Goal: Transaction & Acquisition: Purchase product/service

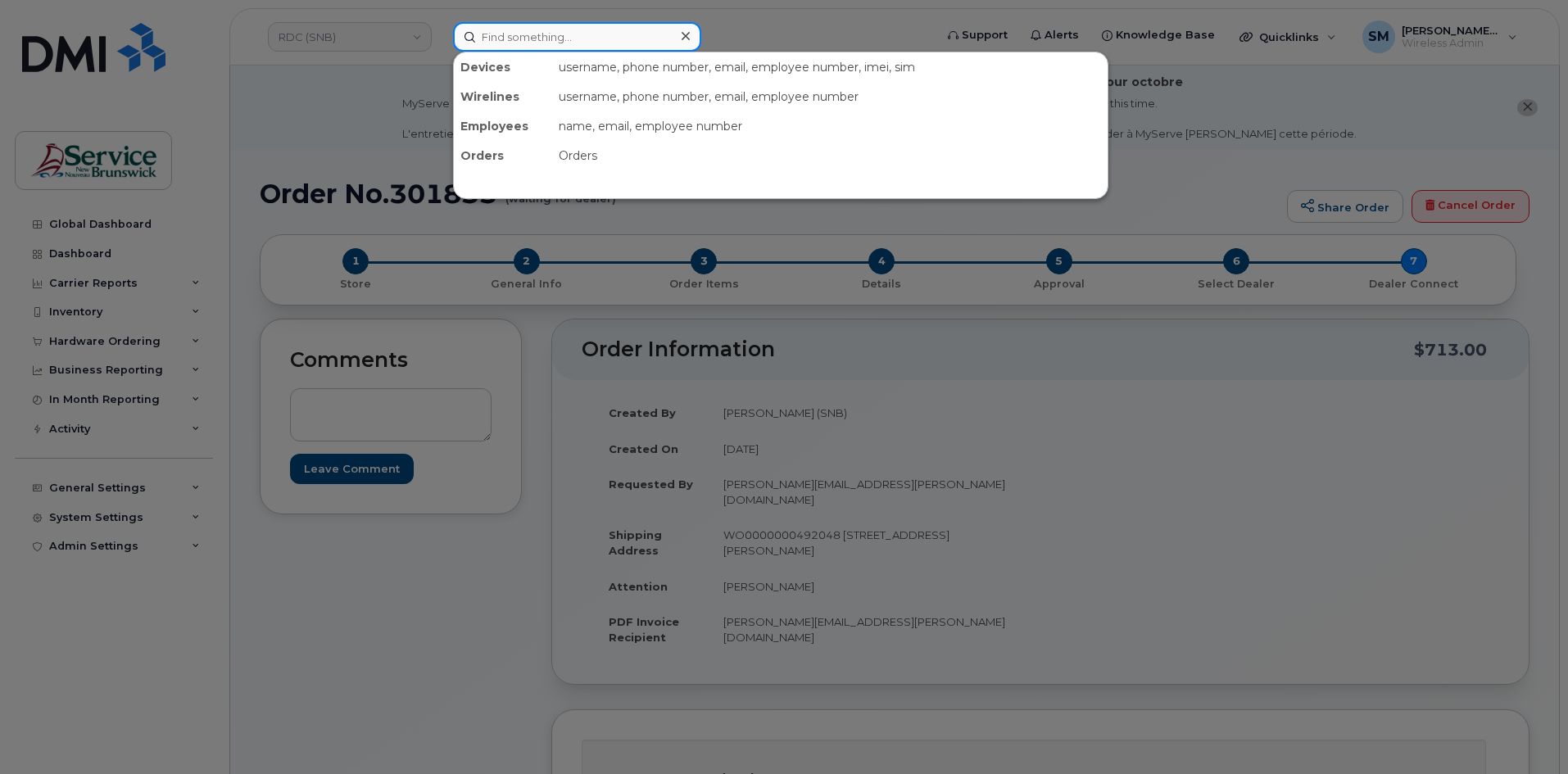
click at [616, 46] on input at bounding box center [577, 36] width 249 height 29
paste input "[PHONE_NUMBER]"
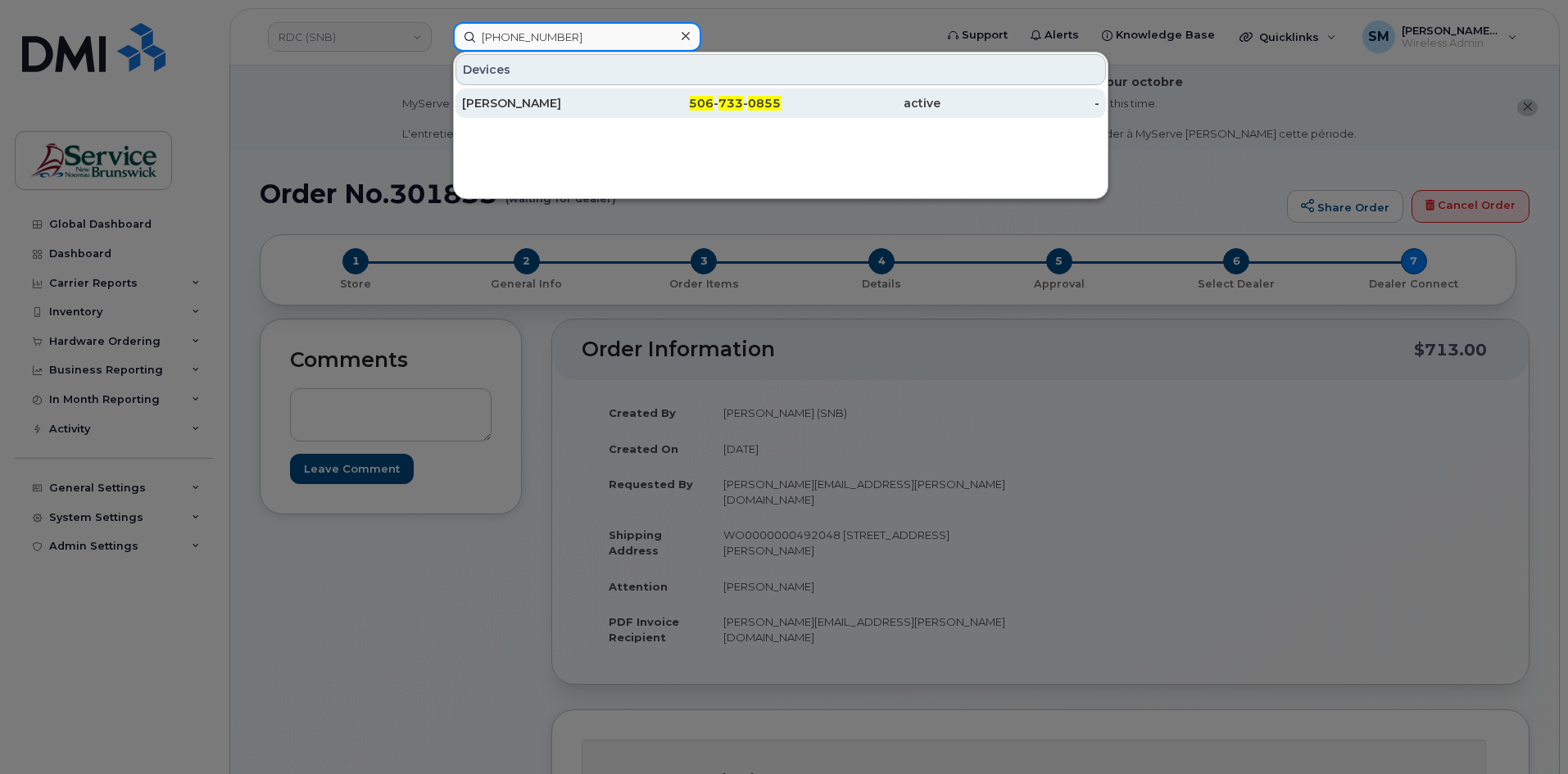
type input "[PHONE_NUMBER]"
click at [617, 109] on div "[PERSON_NAME]" at bounding box center [542, 103] width 159 height 16
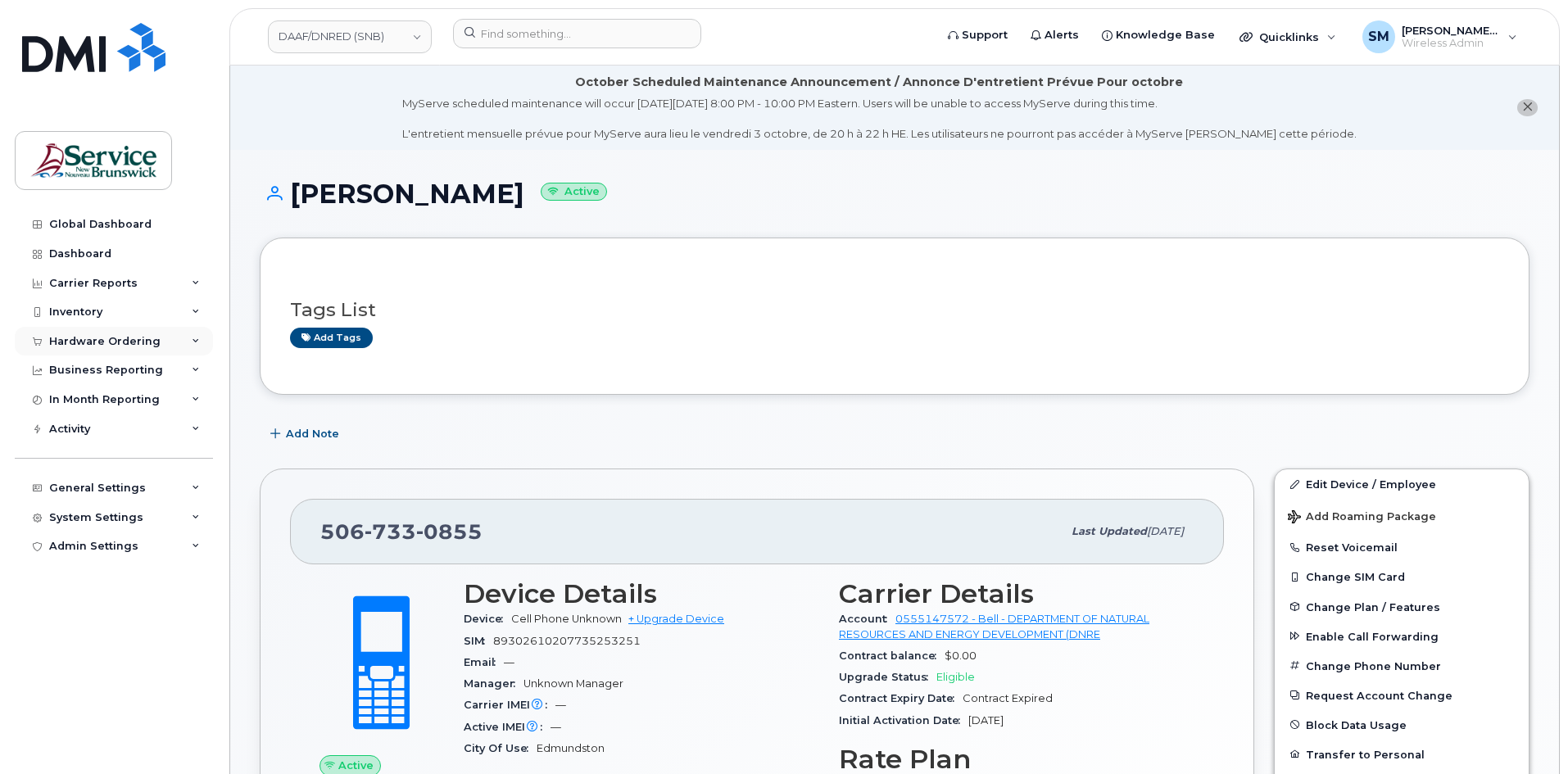
click at [127, 339] on div "Hardware Ordering" at bounding box center [105, 341] width 111 height 13
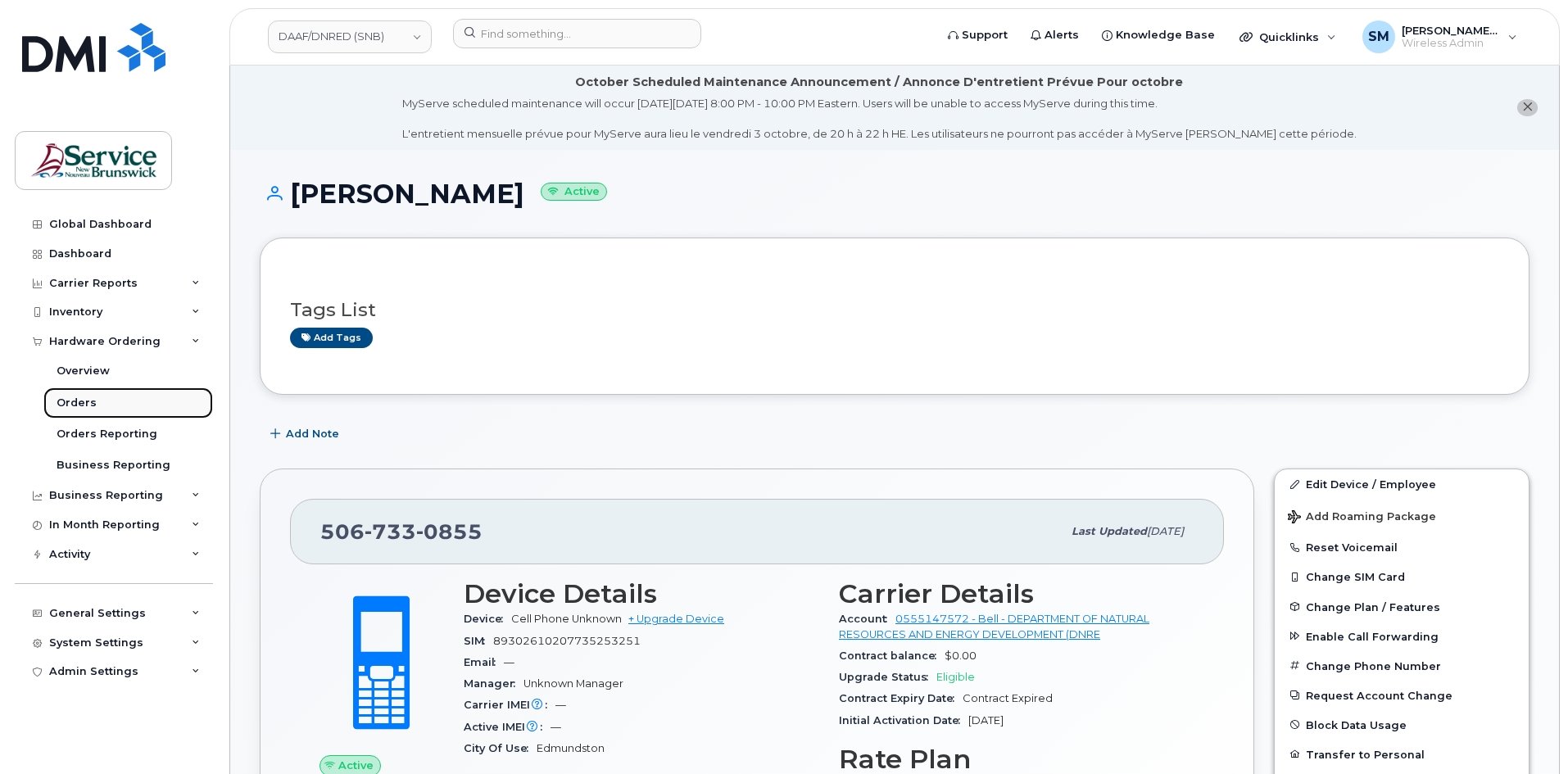
click at [127, 413] on link "Orders" at bounding box center [128, 403] width 169 height 31
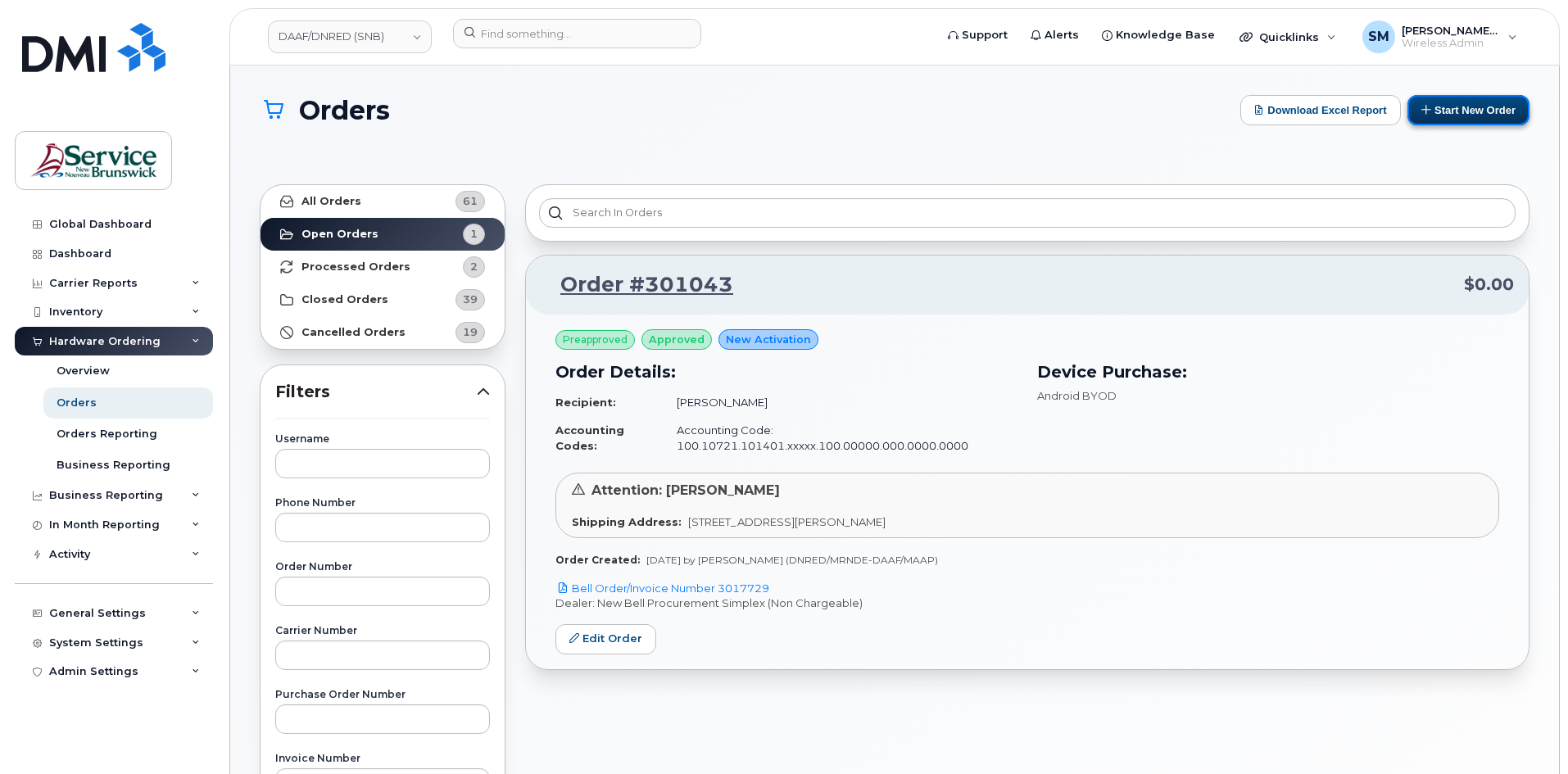
click at [1446, 121] on button "Start New Order" at bounding box center [1469, 109] width 122 height 30
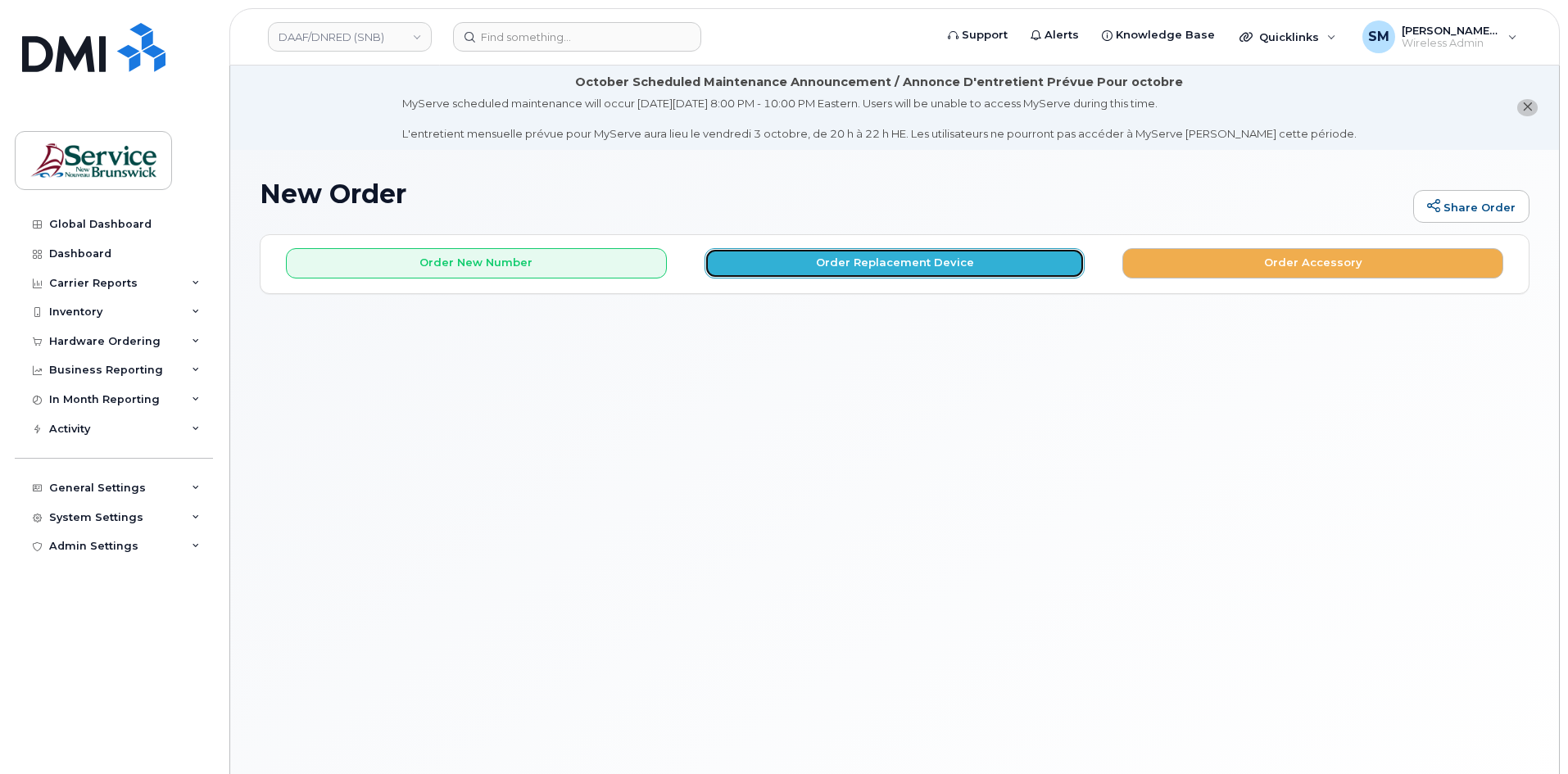
click at [919, 272] on button "Order Replacement Device" at bounding box center [895, 263] width 381 height 30
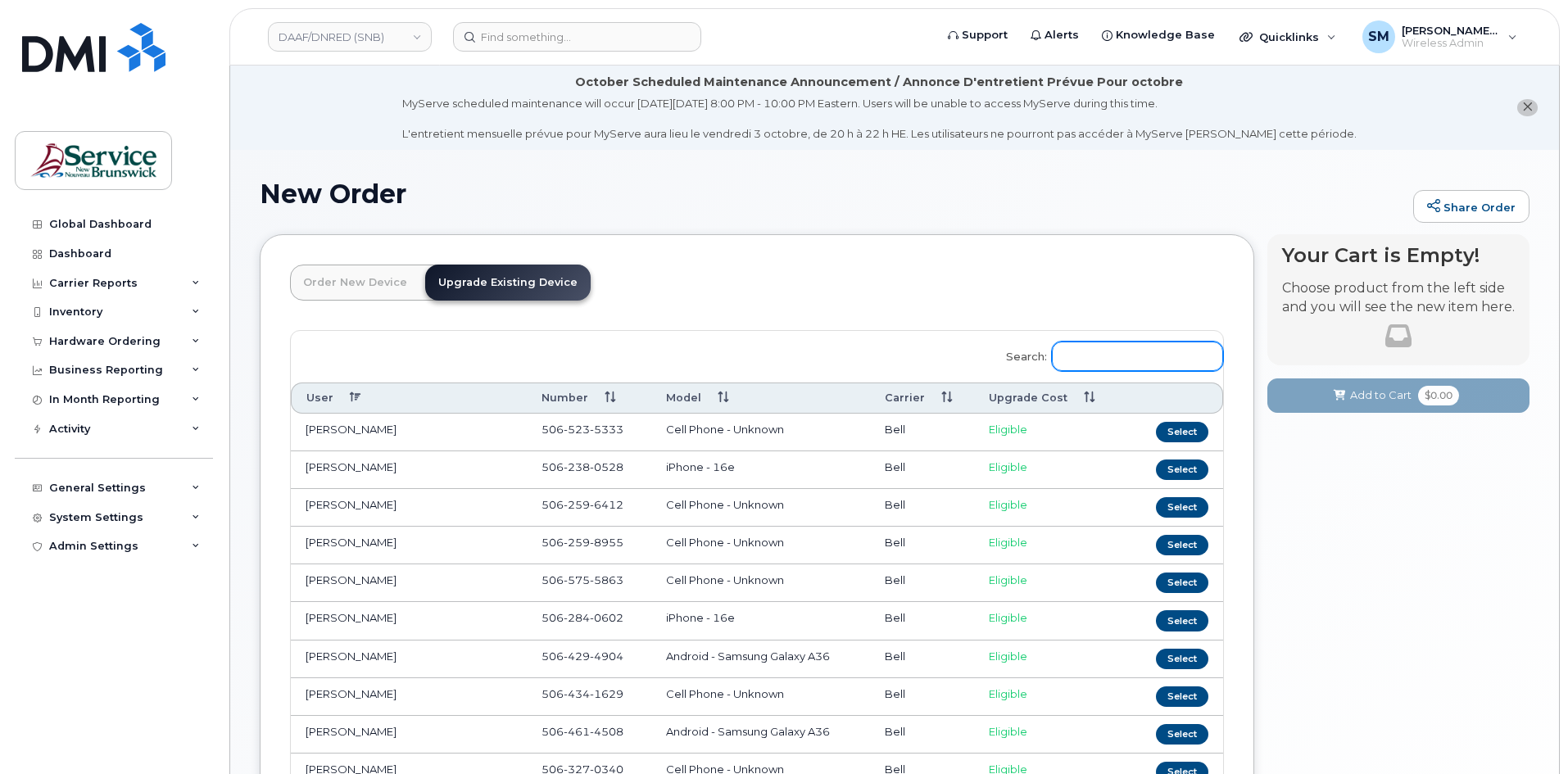
click at [1144, 351] on input "Search:" at bounding box center [1137, 356] width 171 height 29
paste input "506 733 0855"
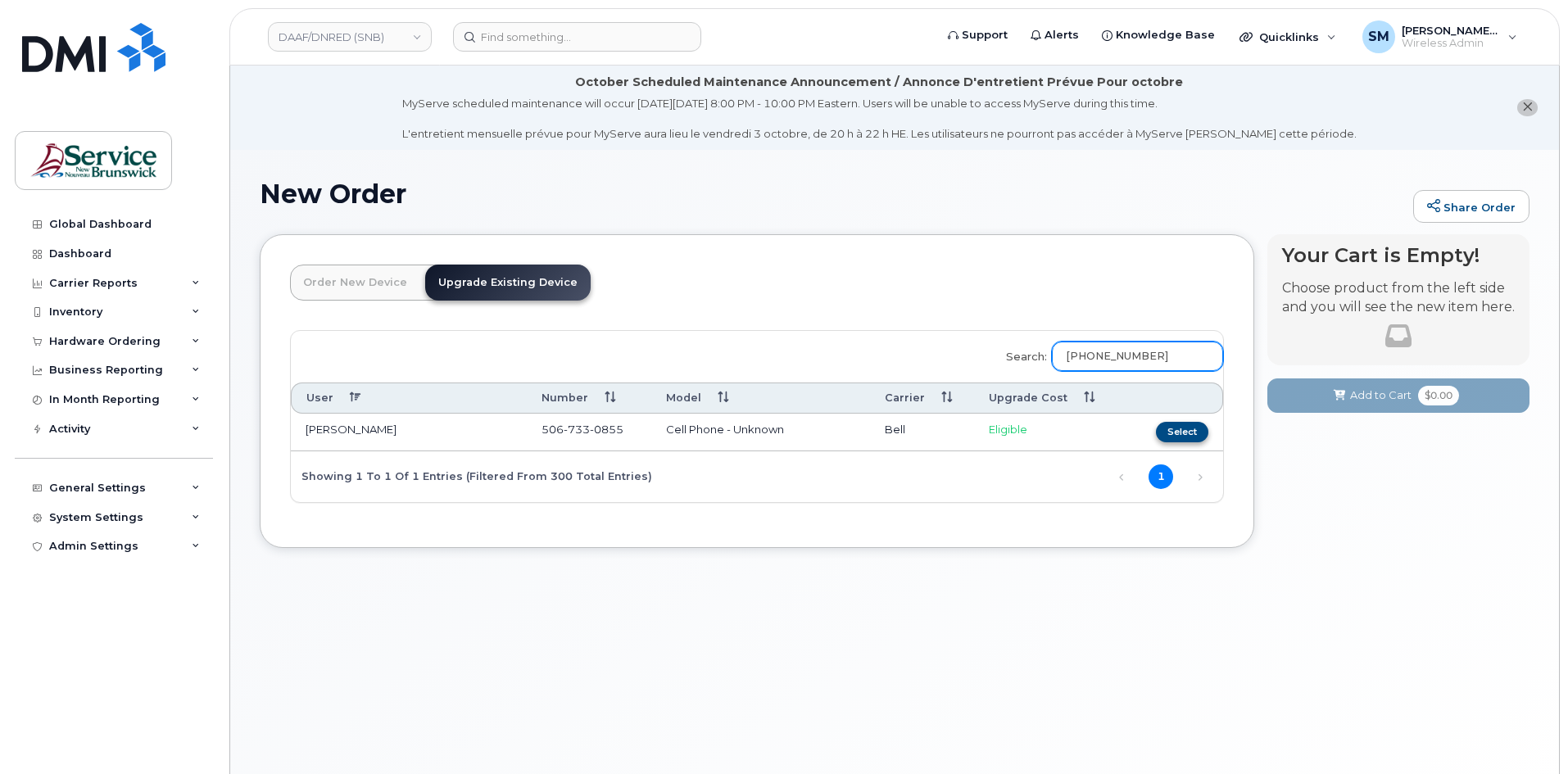
type input "506 733 0855"
click at [1196, 435] on button "Select" at bounding box center [1183, 432] width 53 height 20
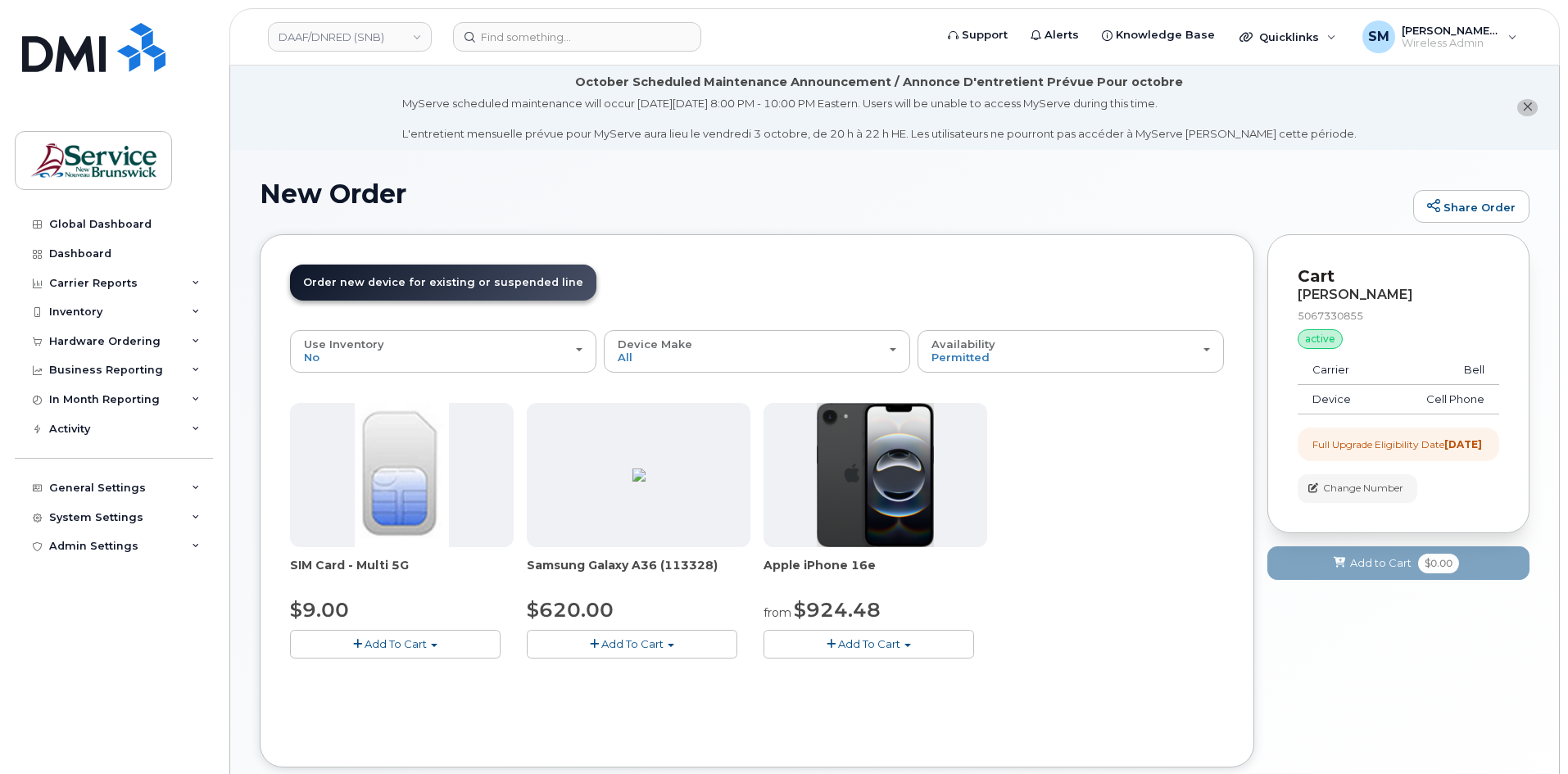
click at [908, 642] on button "Add To Cart" at bounding box center [869, 644] width 210 height 28
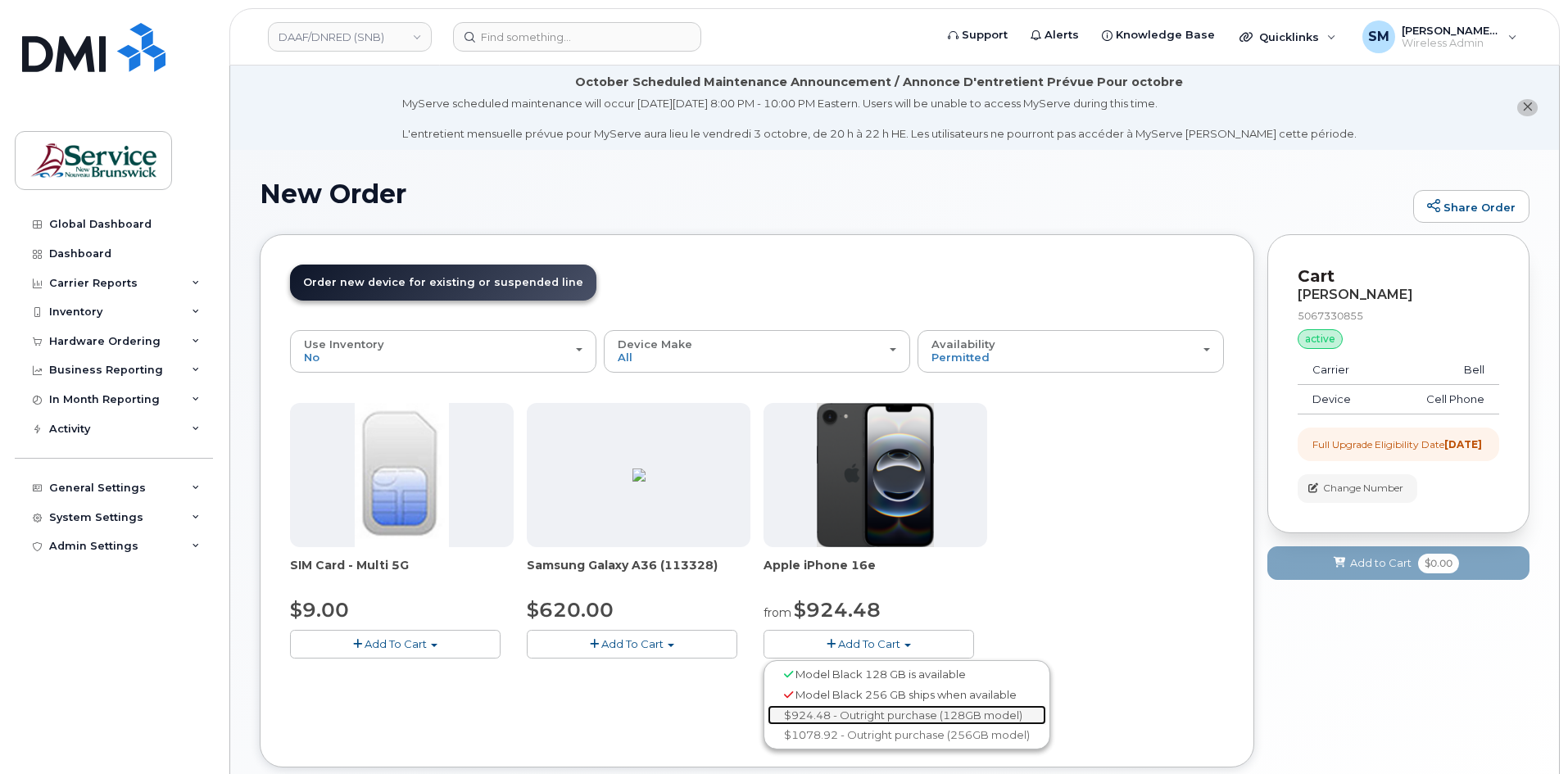
click at [872, 711] on link "$924.48 - Outright purchase (128GB model)" at bounding box center [907, 716] width 279 height 20
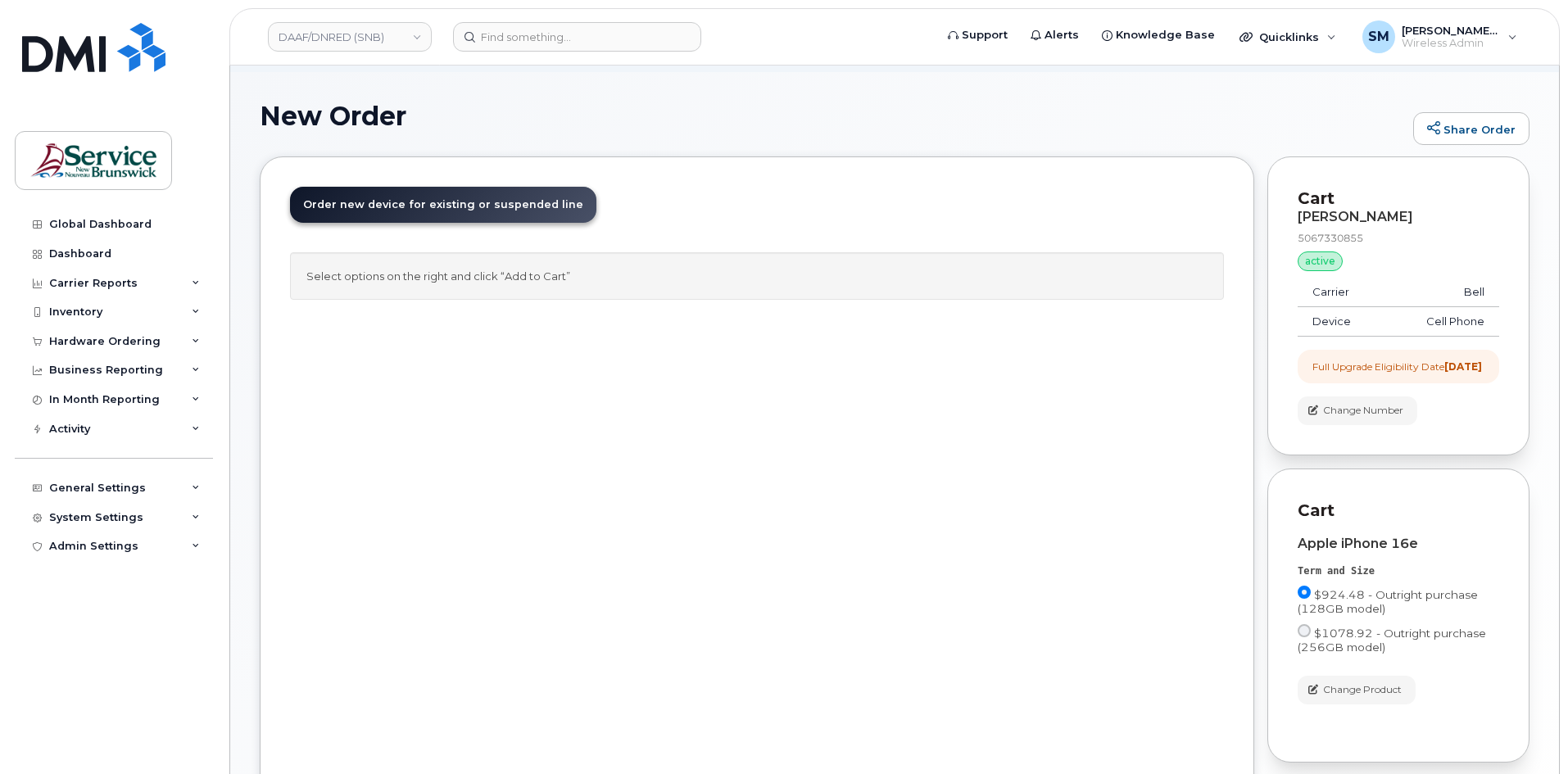
scroll to position [238, 0]
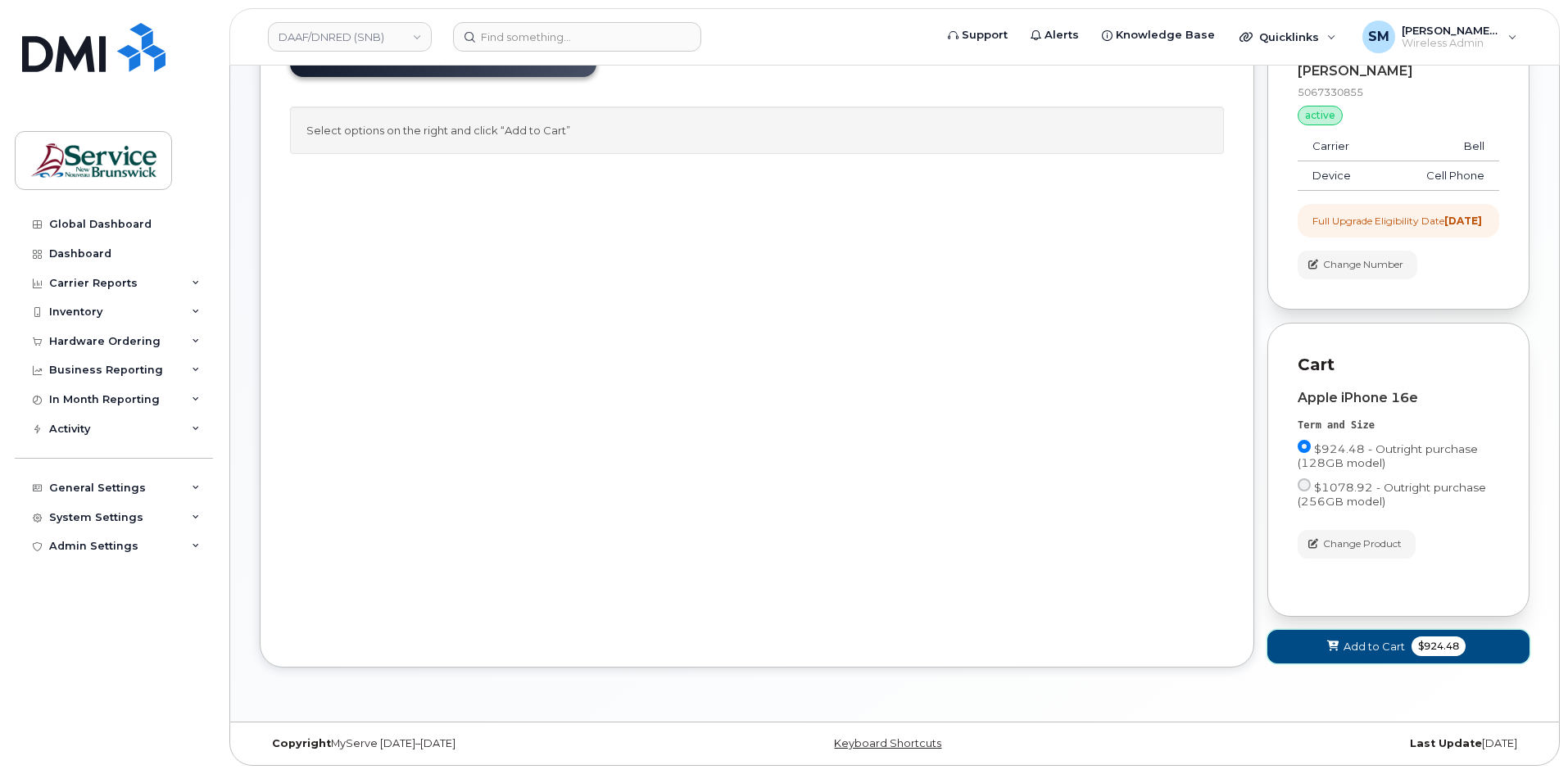
click at [1378, 652] on span "Add to Cart" at bounding box center [1374, 647] width 61 height 15
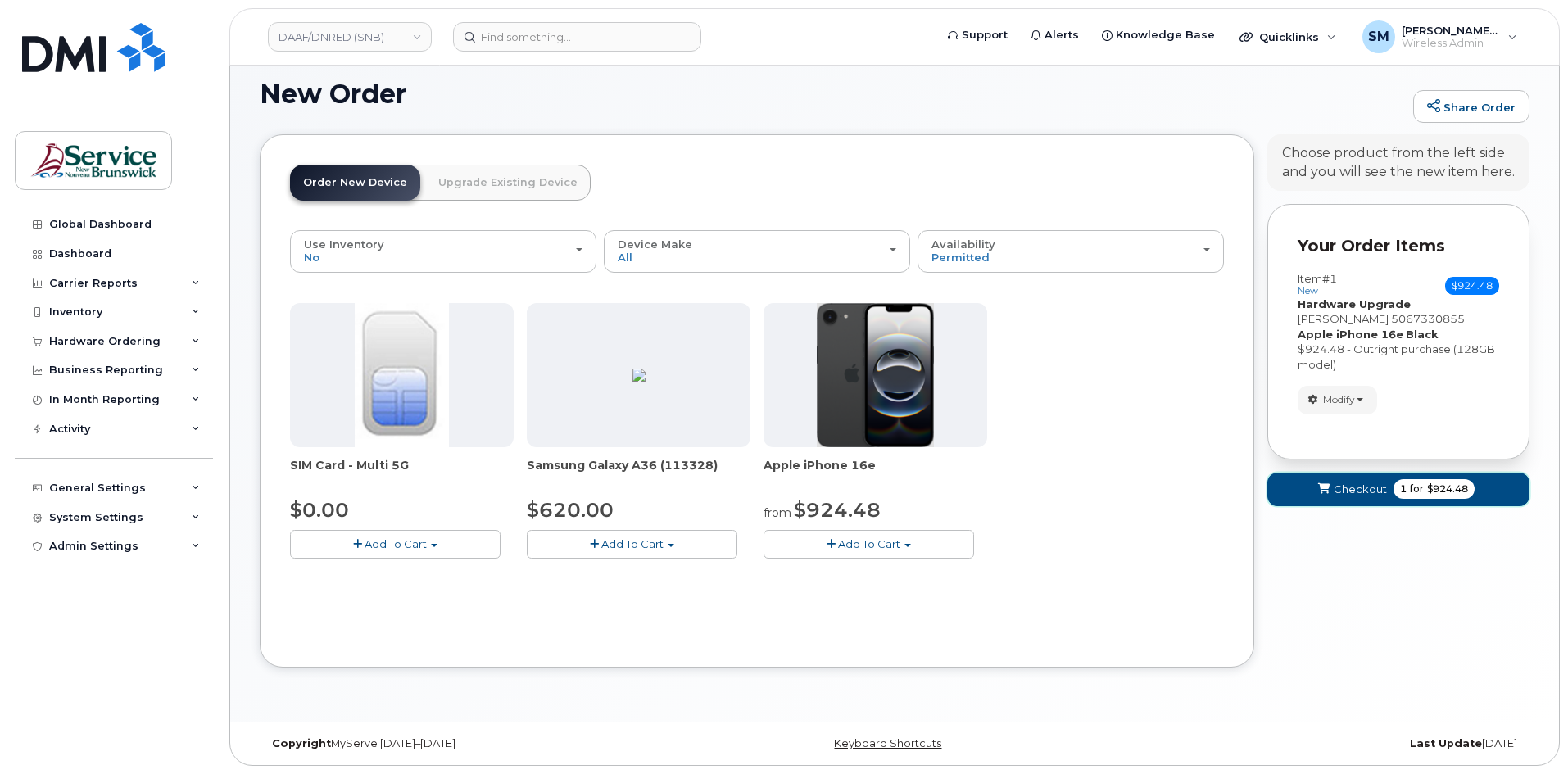
click at [1336, 492] on span "Checkout" at bounding box center [1360, 489] width 53 height 15
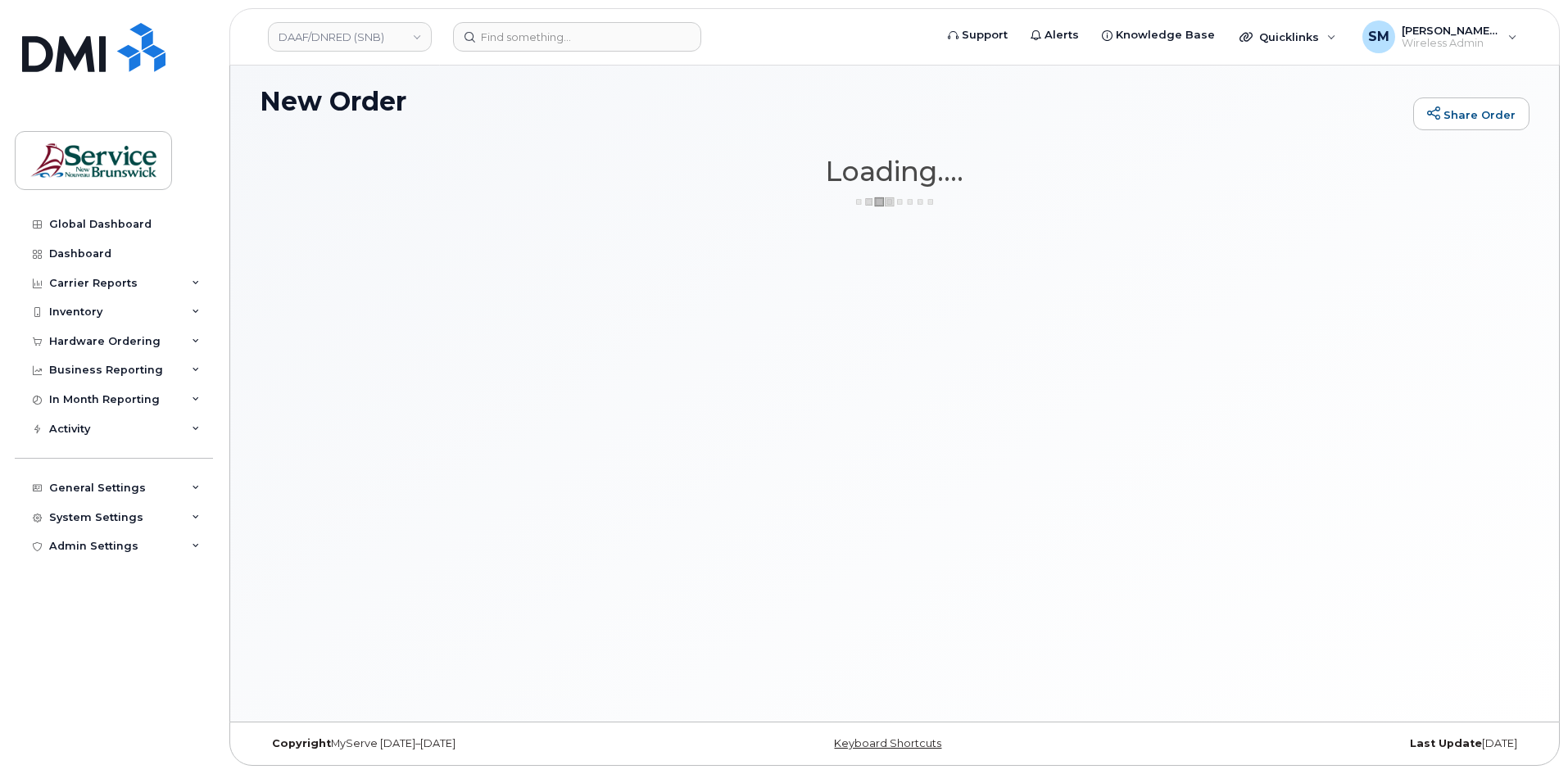
scroll to position [93, 0]
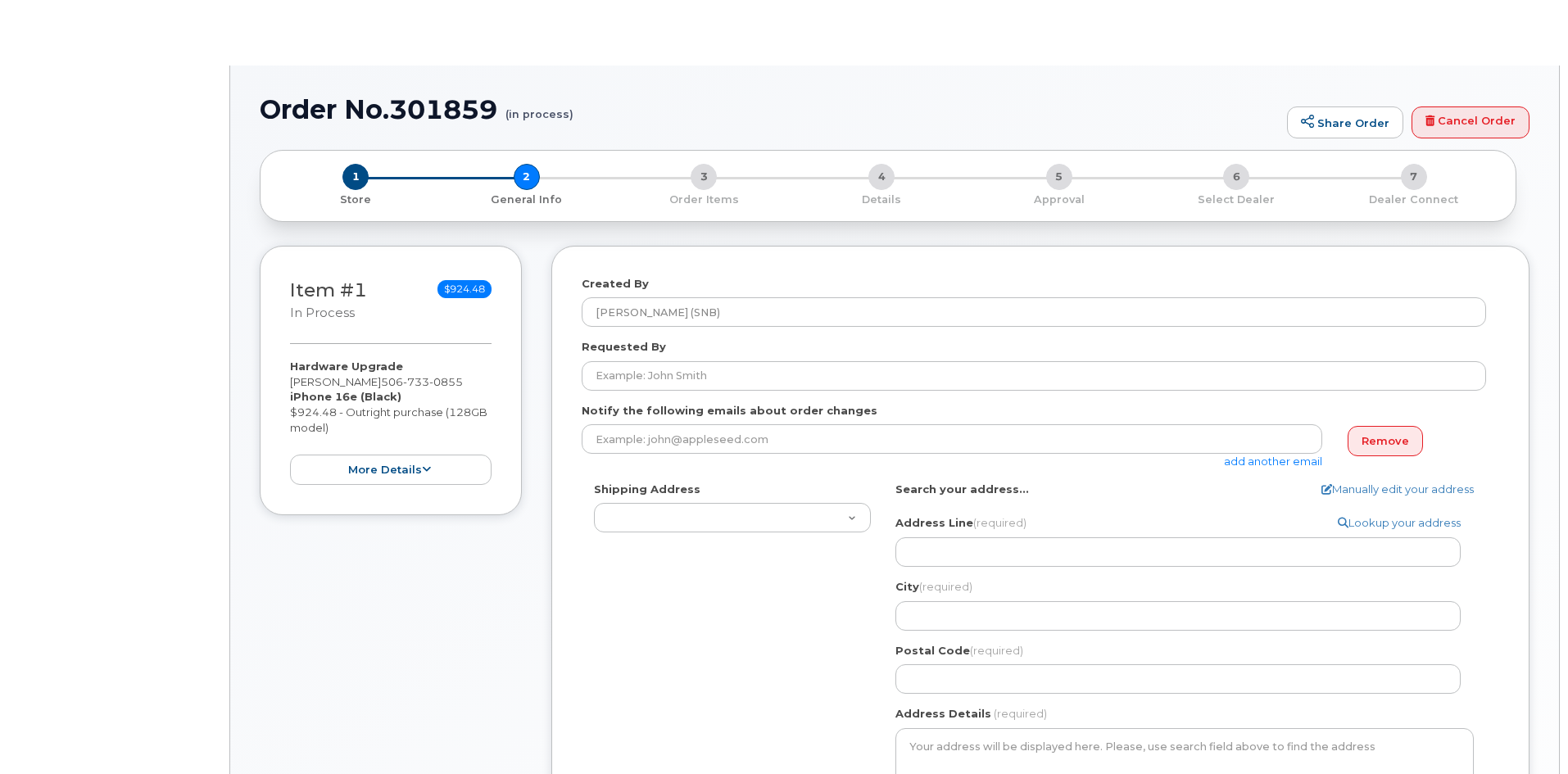
select select
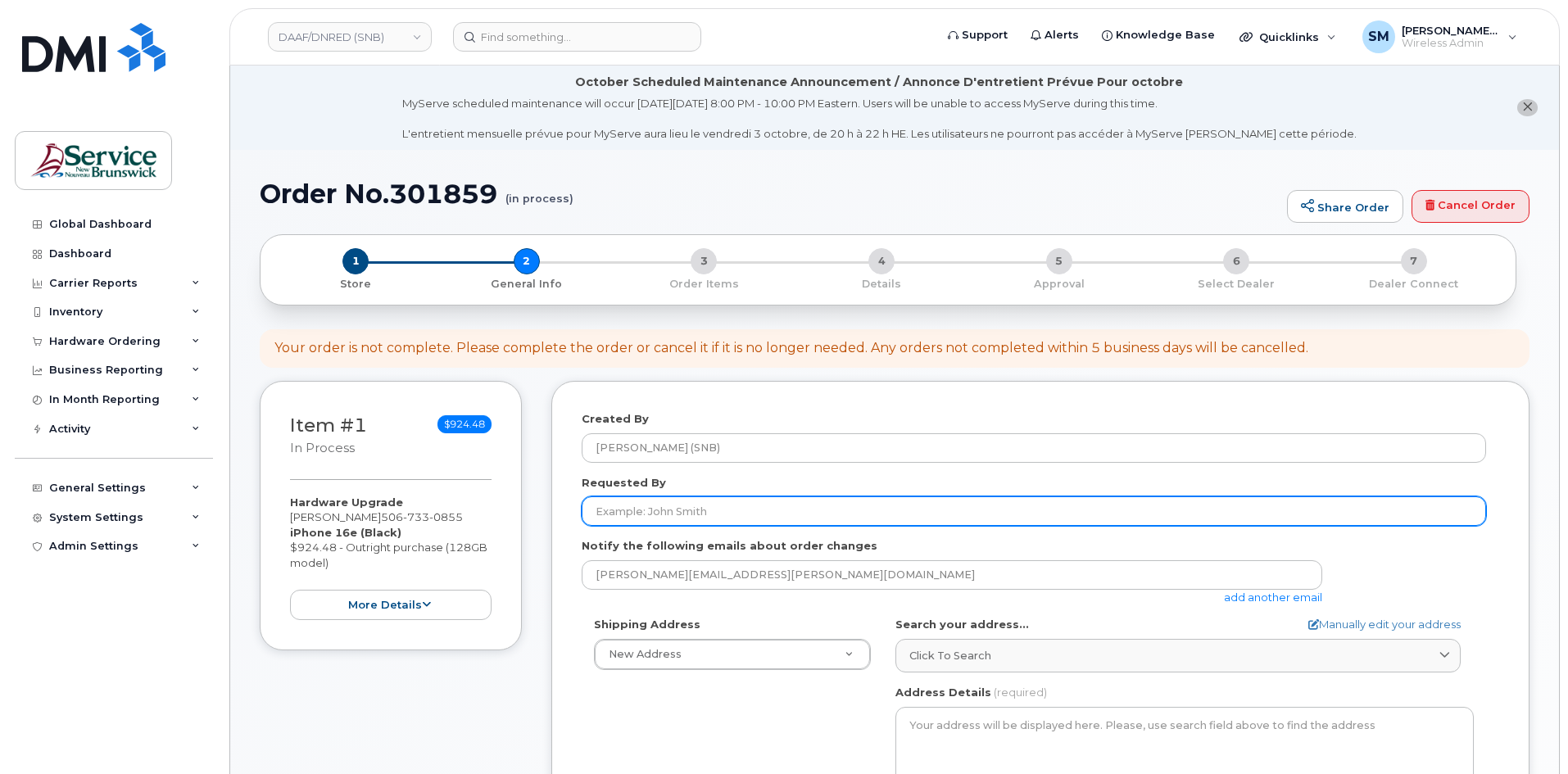
click at [907, 520] on input "Requested By" at bounding box center [1033, 511] width 904 height 29
paste input "Carol.Saunders@gnb.ca"
type input "Carol.Saunders@gnb.ca"
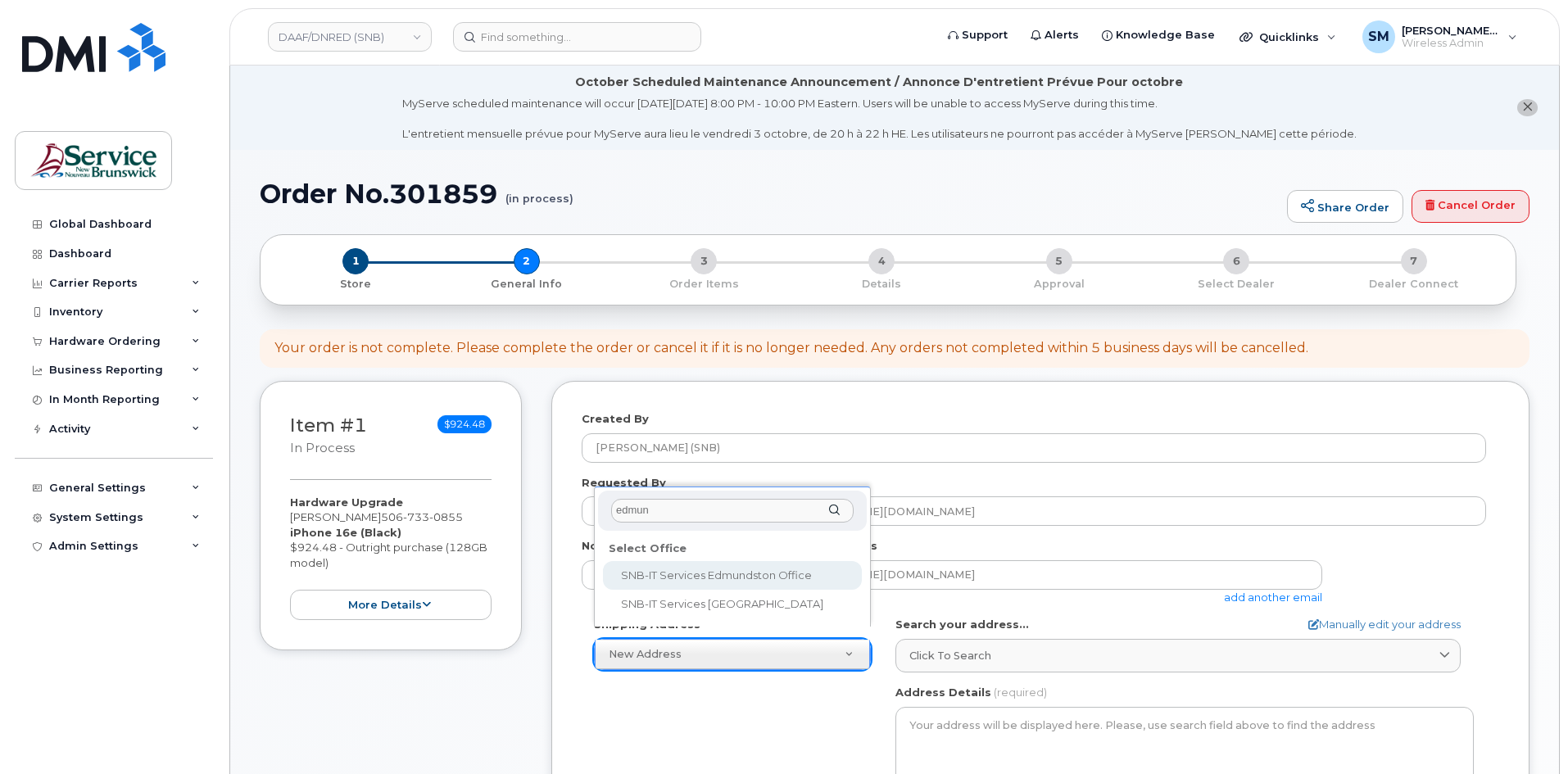
type input "edmun"
select select
type textarea "25 Rue Guy Edmundston New Brunswick E3V 3K5"
type input "[PERSON_NAME]/[PERSON_NAME]"
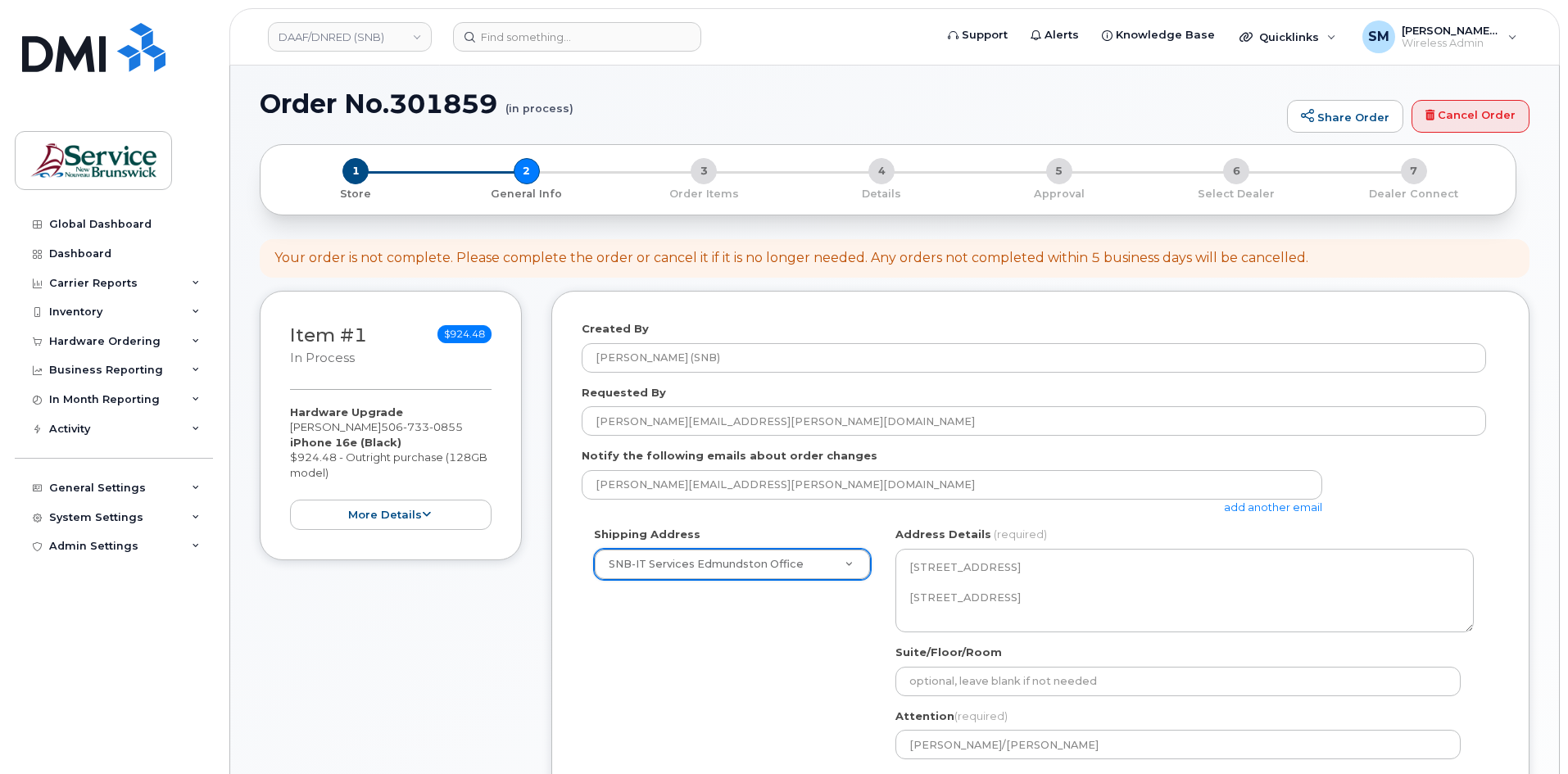
scroll to position [164, 0]
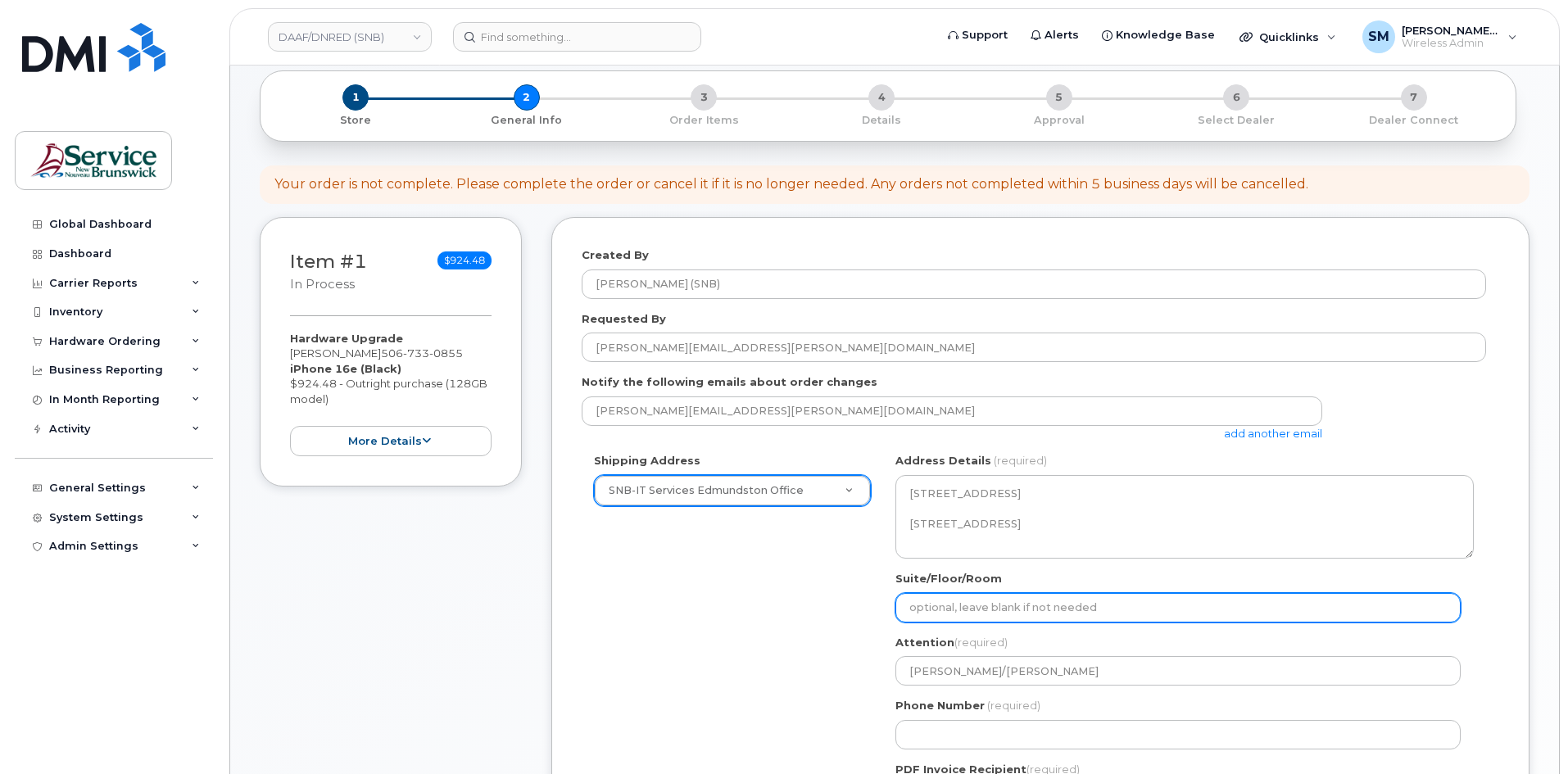
click at [1042, 611] on input "Suite/Floor/Room" at bounding box center [1178, 607] width 565 height 29
paste input "WO0000000492655"
select select
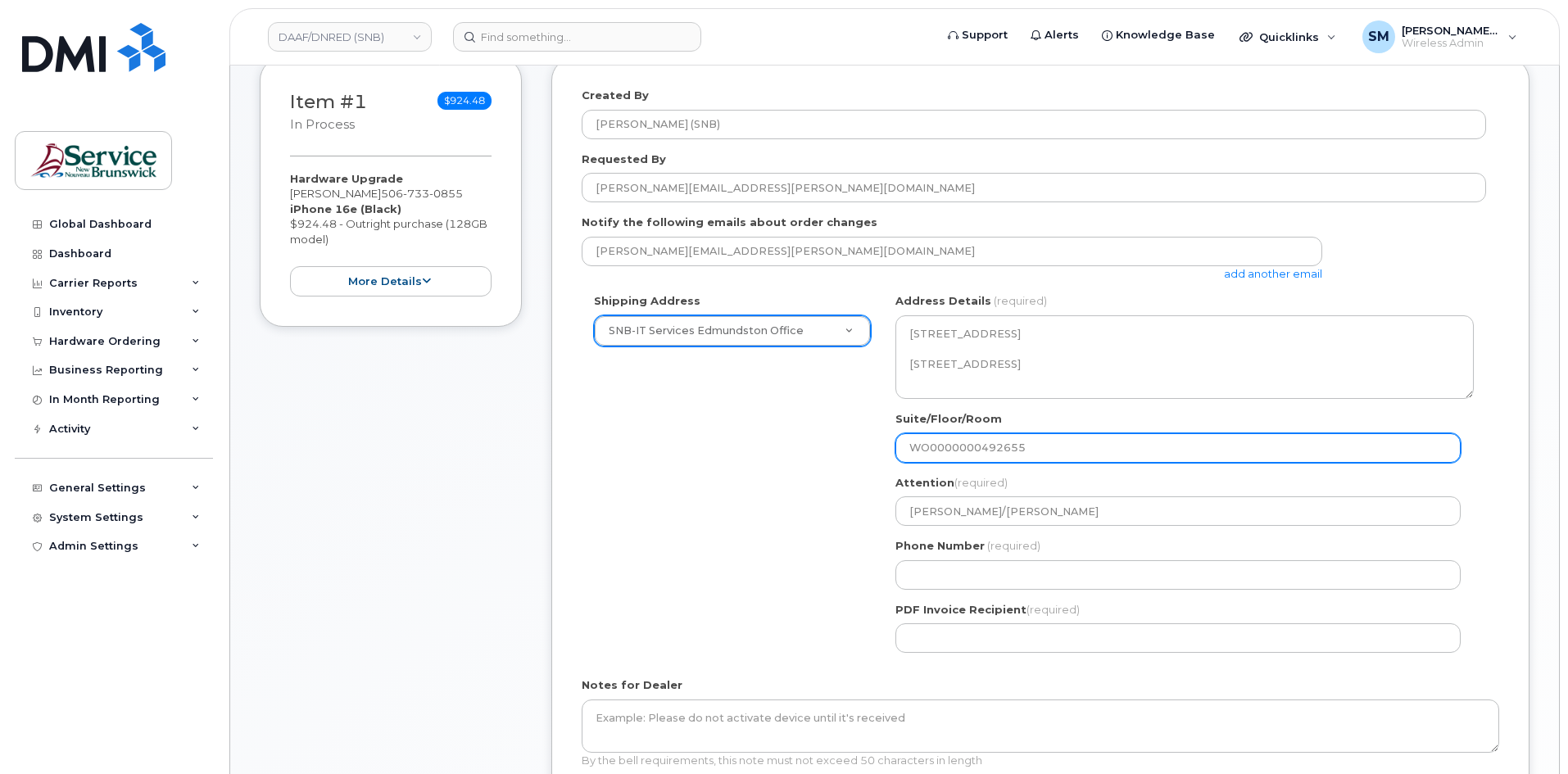
scroll to position [328, 0]
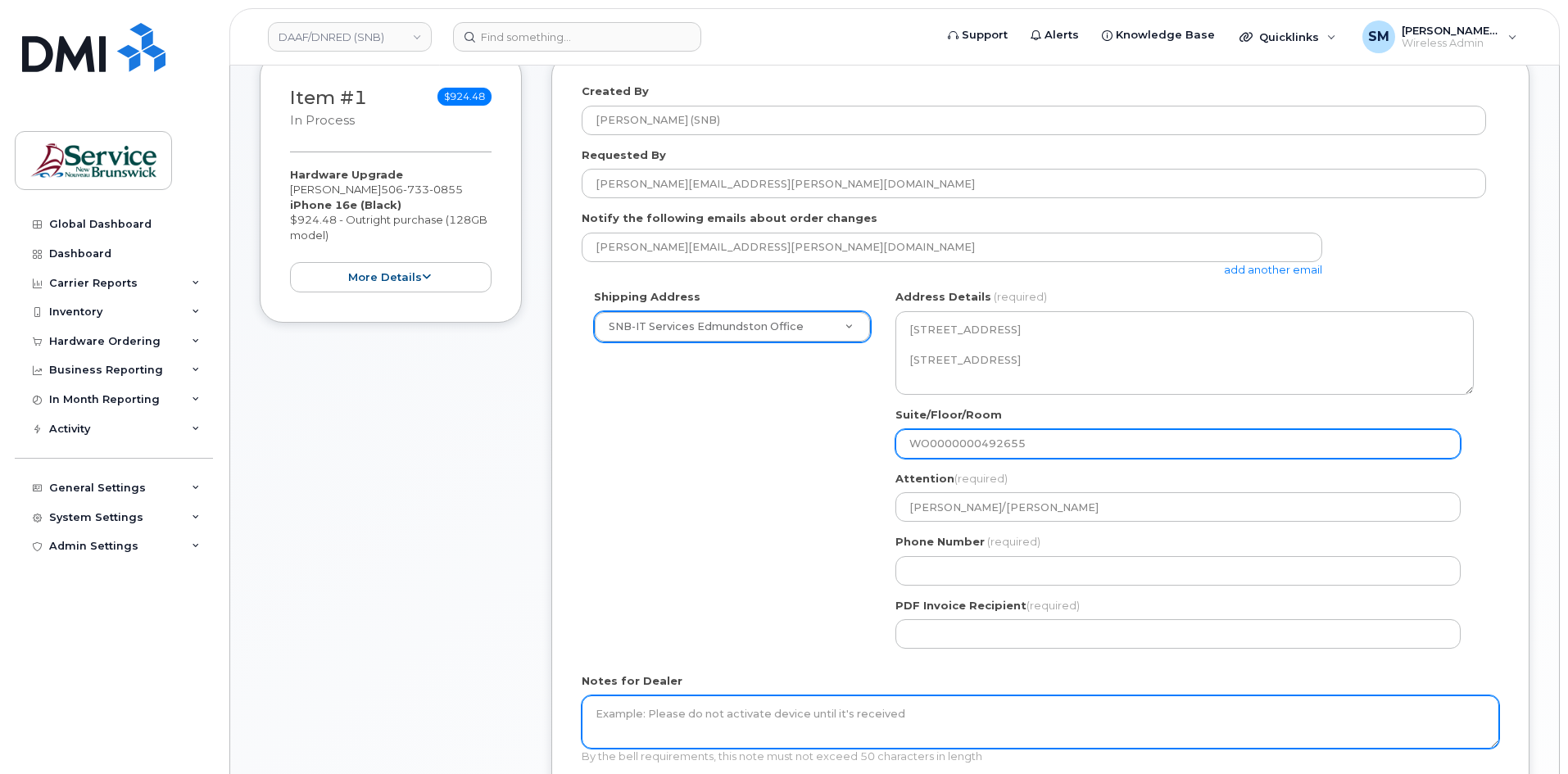
type input "WO0000000492655"
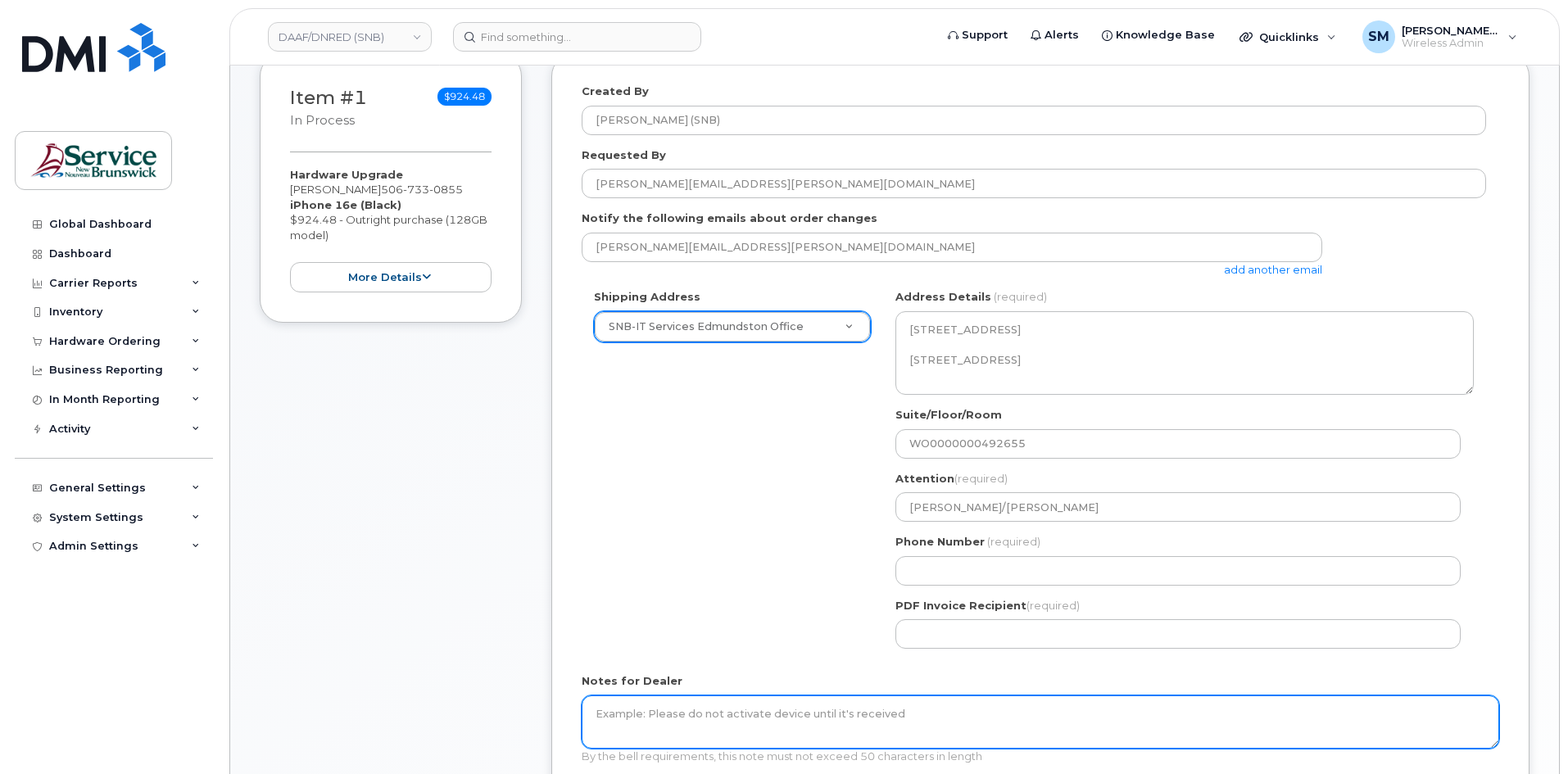
click at [845, 718] on textarea "Notes for Dealer" at bounding box center [1041, 722] width 918 height 54
paste textarea "WO0000000492655"
type textarea "WO0000000492655"
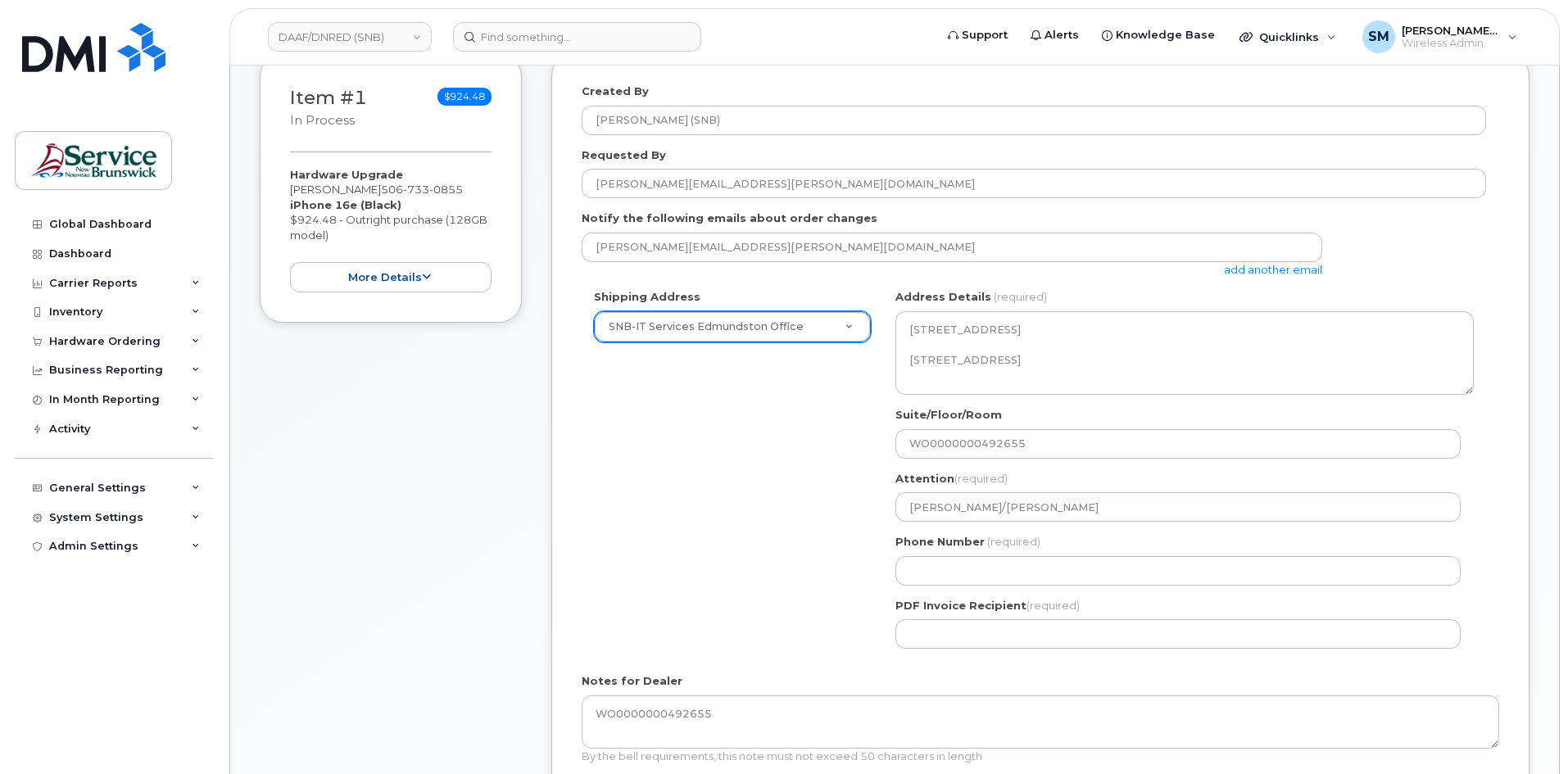
click at [989, 553] on div "Phone Number (required)" at bounding box center [1185, 560] width 578 height 52
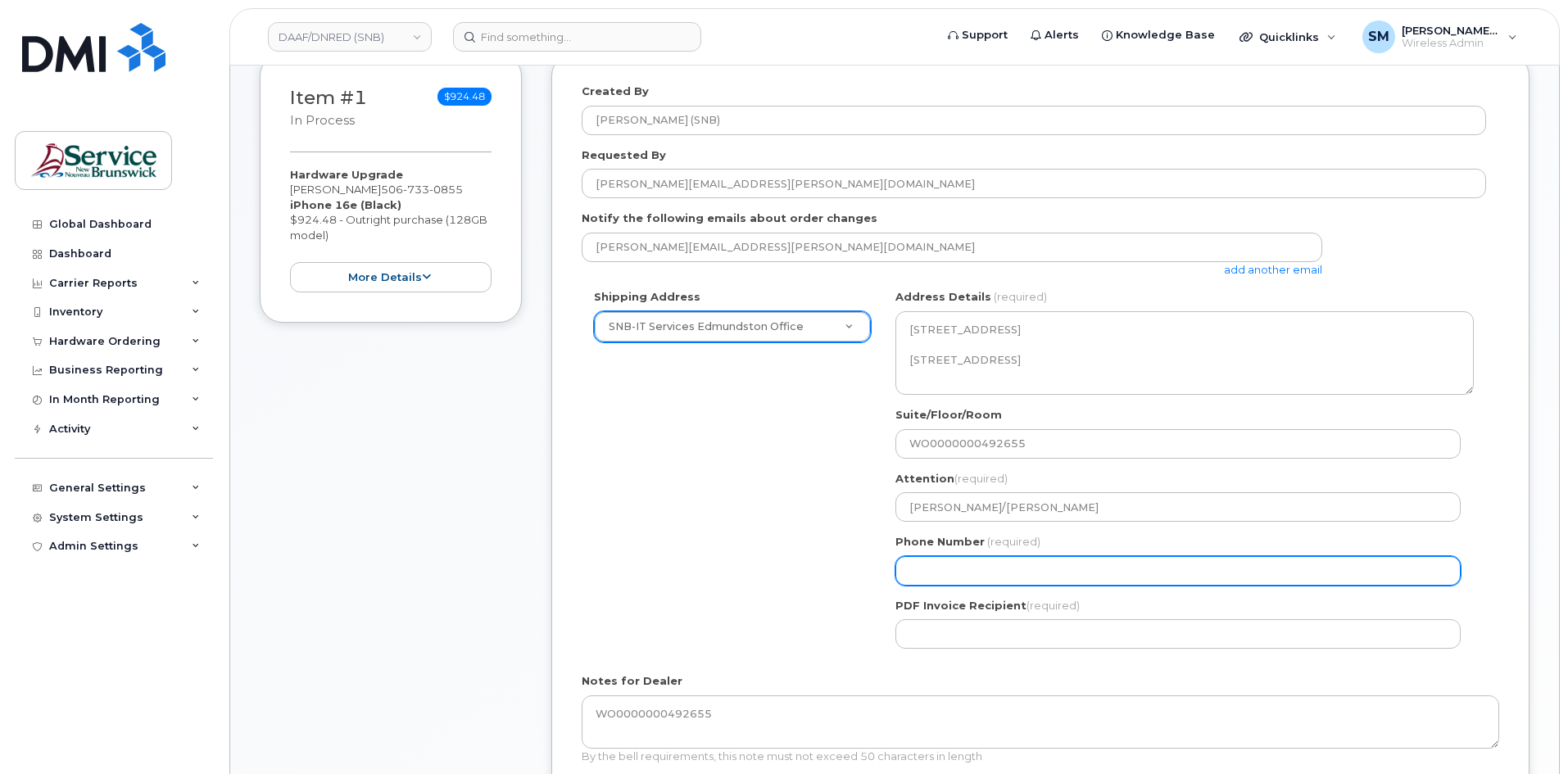
click at [978, 573] on input "Phone Number" at bounding box center [1178, 571] width 565 height 29
select select
type input "506639633"
select select
type input "5066396338"
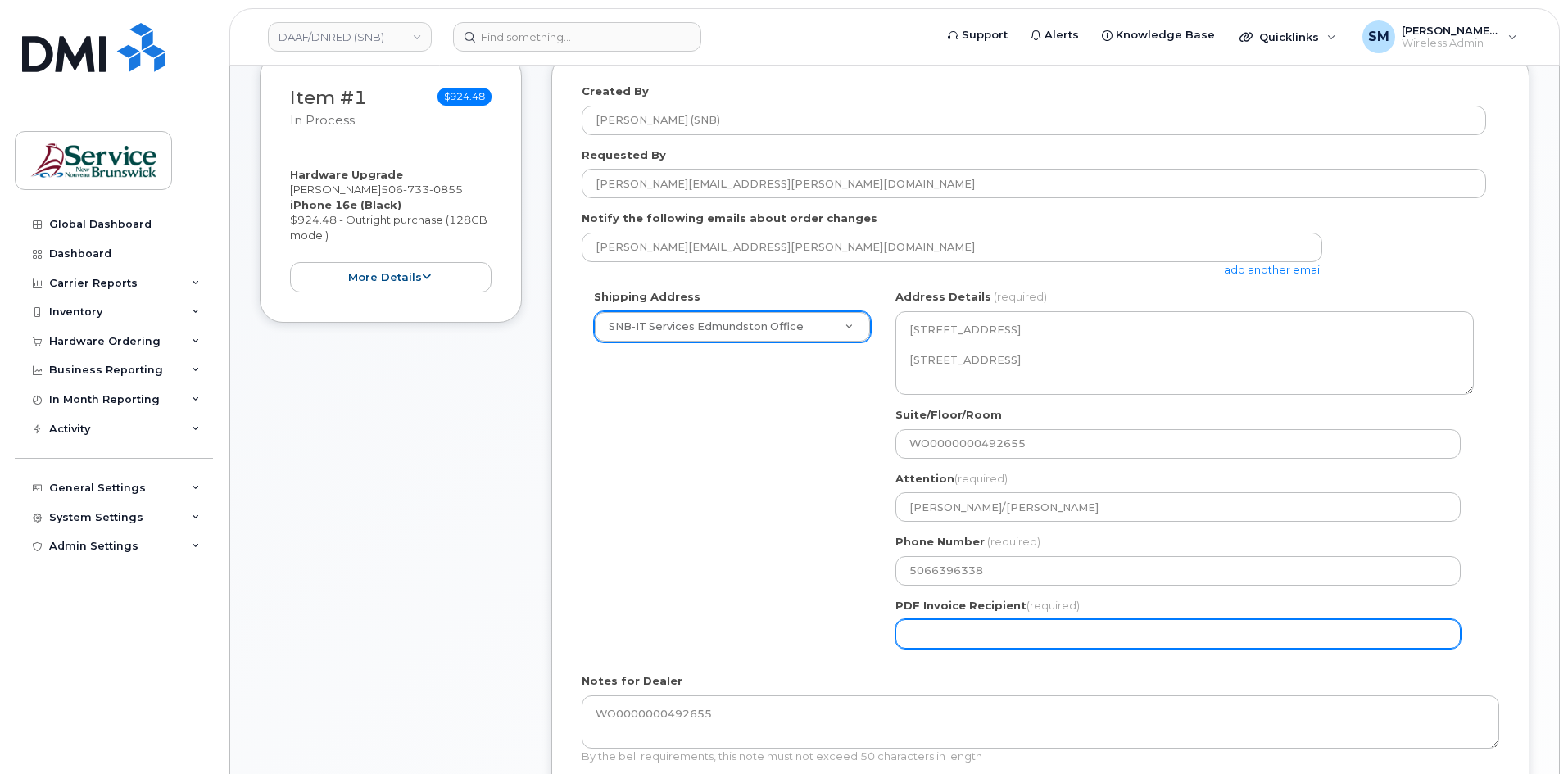
click at [932, 637] on input "PDF Invoice Recipient (required)" at bounding box center [1178, 634] width 565 height 29
paste input "[PERSON_NAME][EMAIL_ADDRESS][PERSON_NAME][DOMAIN_NAME]"
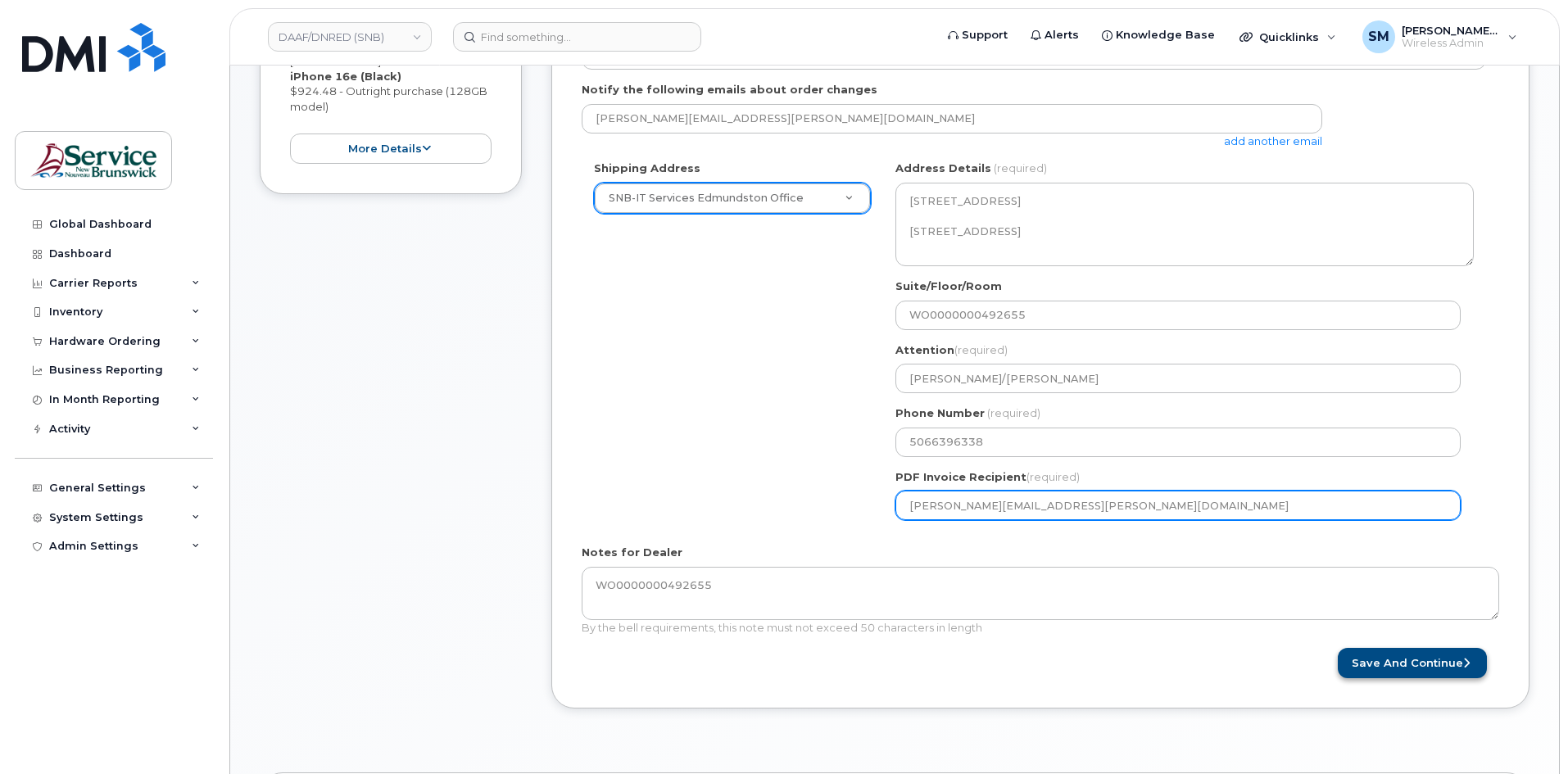
scroll to position [656, 0]
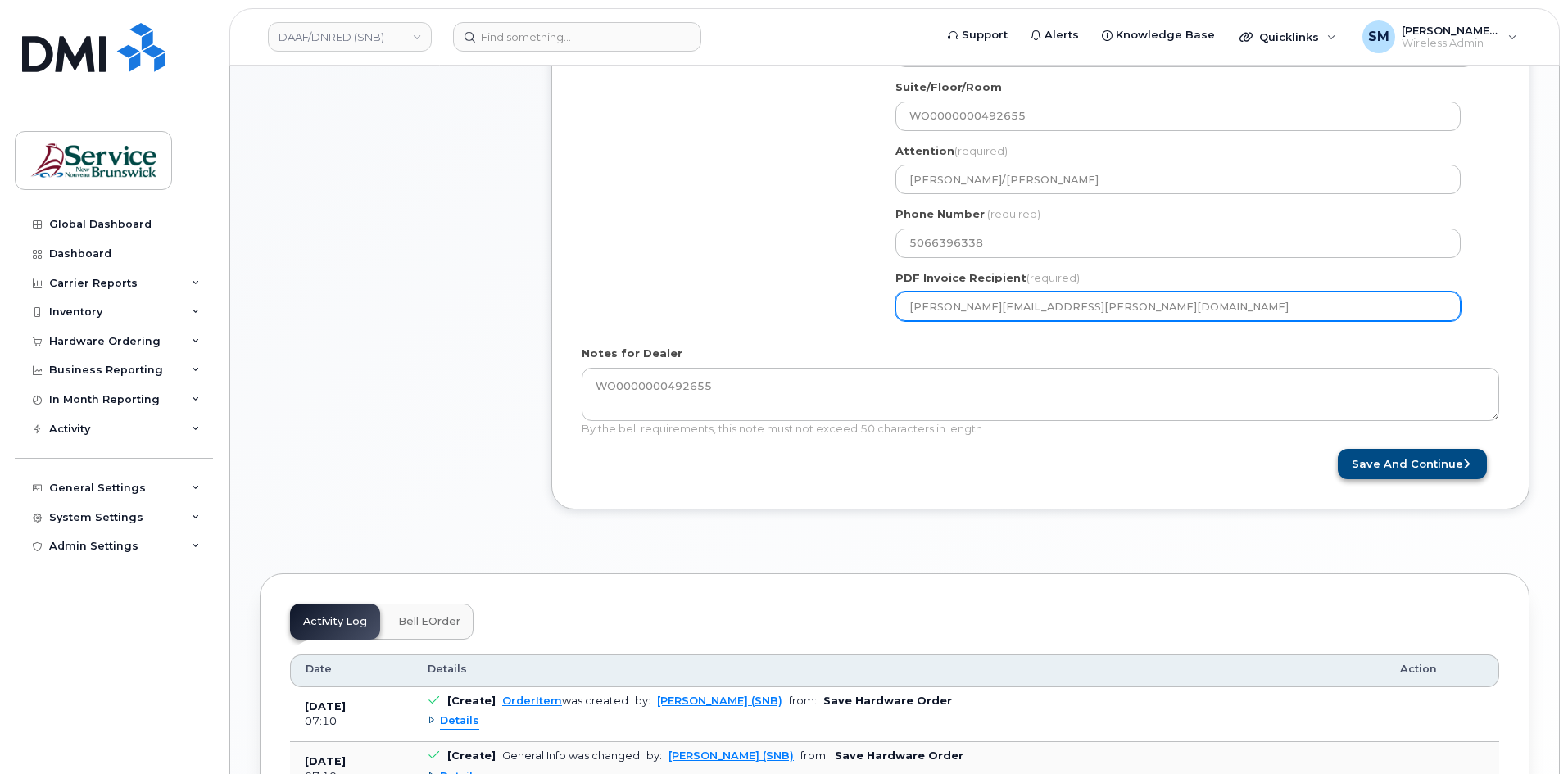
type input "[PERSON_NAME][EMAIL_ADDRESS][PERSON_NAME][DOMAIN_NAME]"
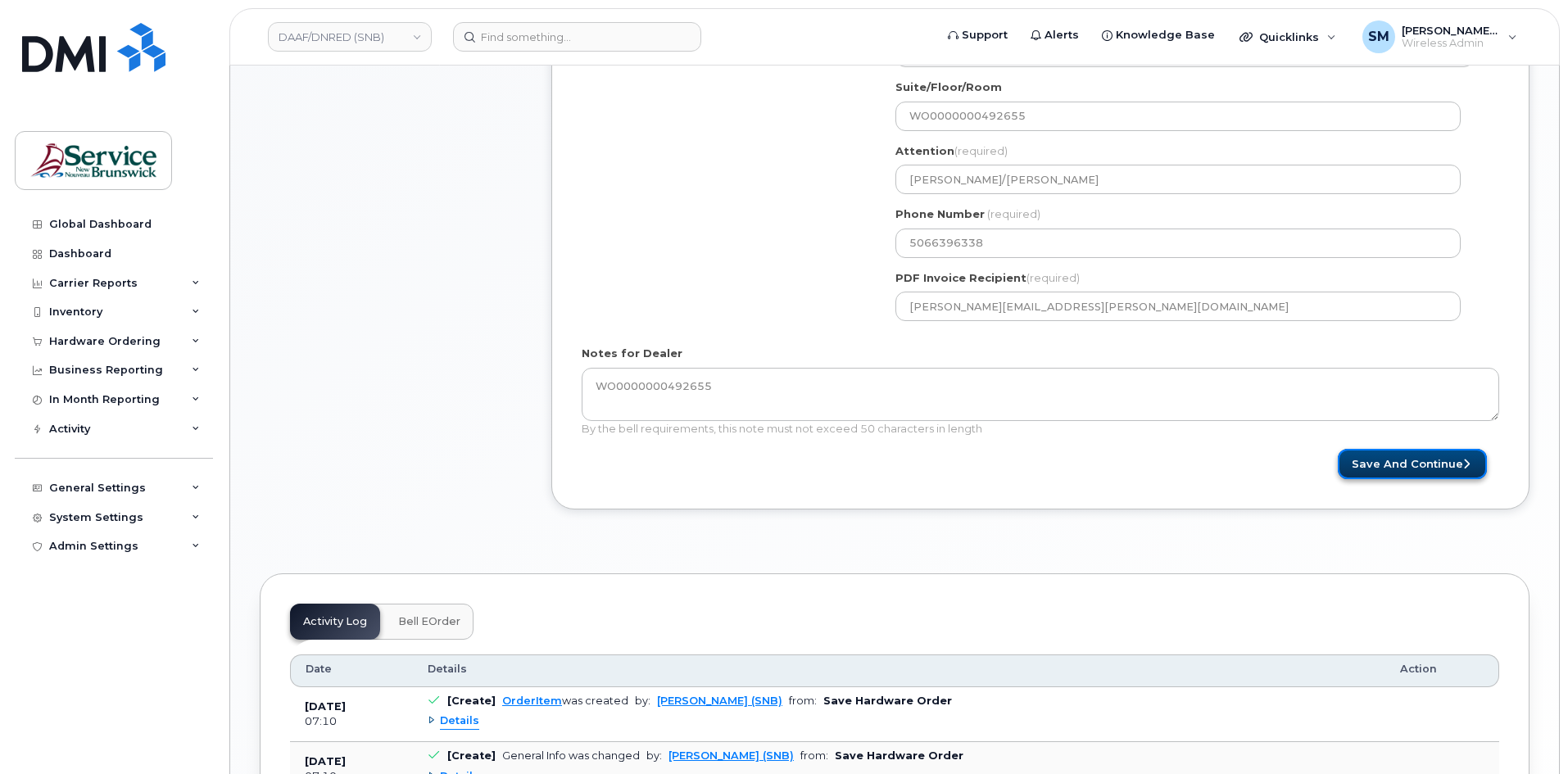
click at [1420, 471] on button "Save and Continue" at bounding box center [1412, 463] width 149 height 30
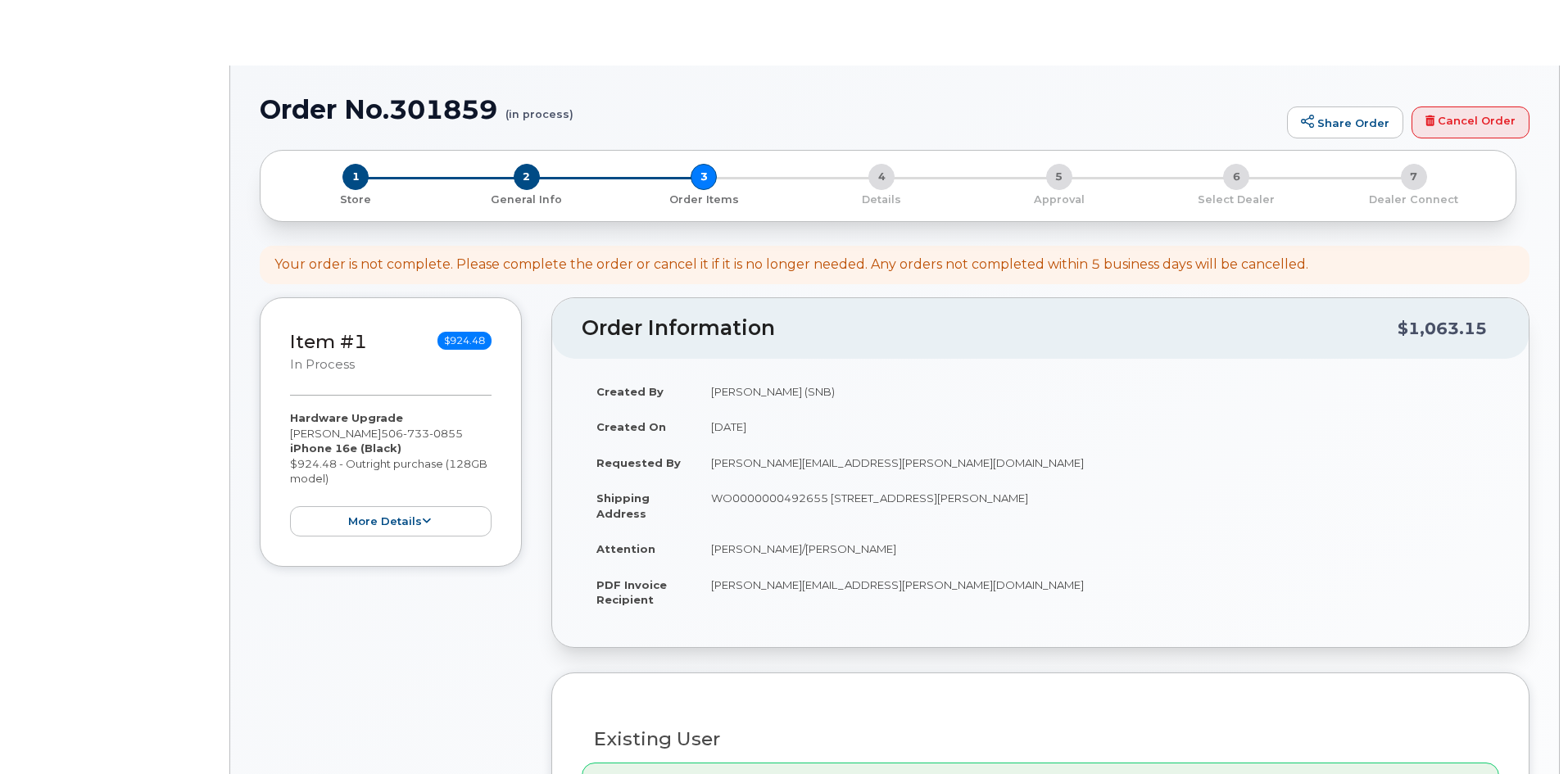
select select
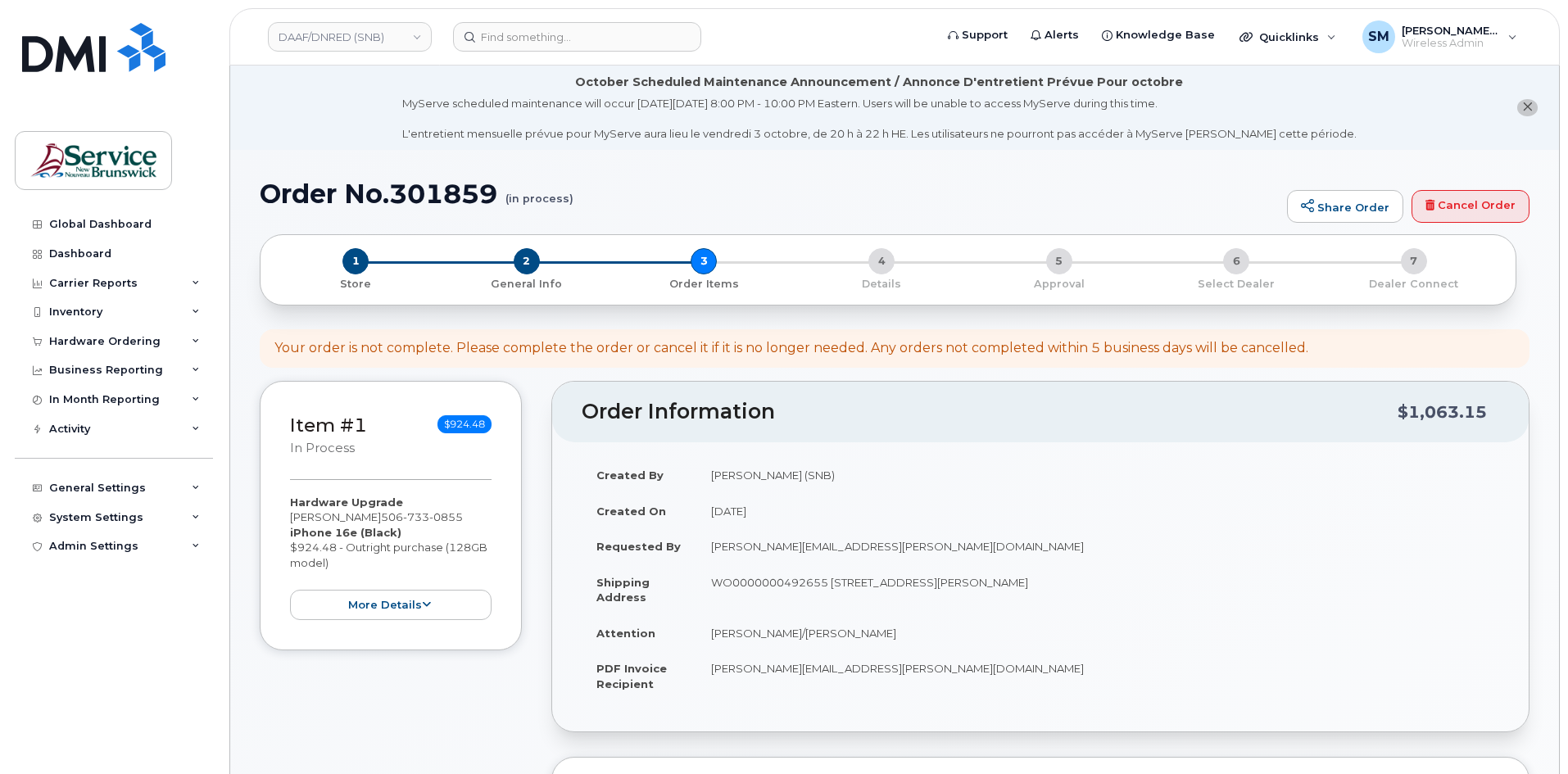
click at [1254, 548] on td "[PERSON_NAME][EMAIL_ADDRESS][PERSON_NAME][DOMAIN_NAME]" at bounding box center [1098, 546] width 803 height 36
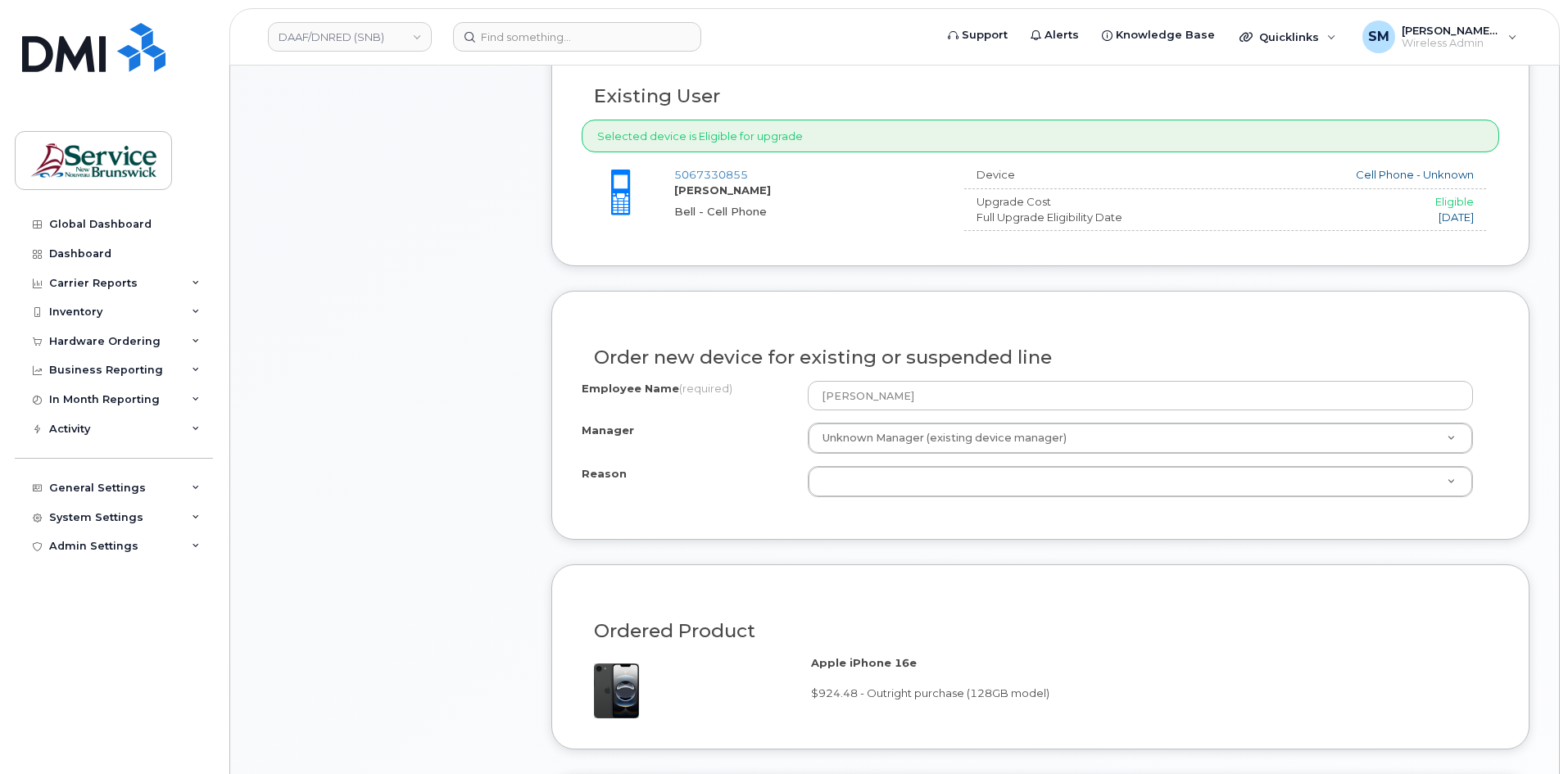
scroll to position [738, 0]
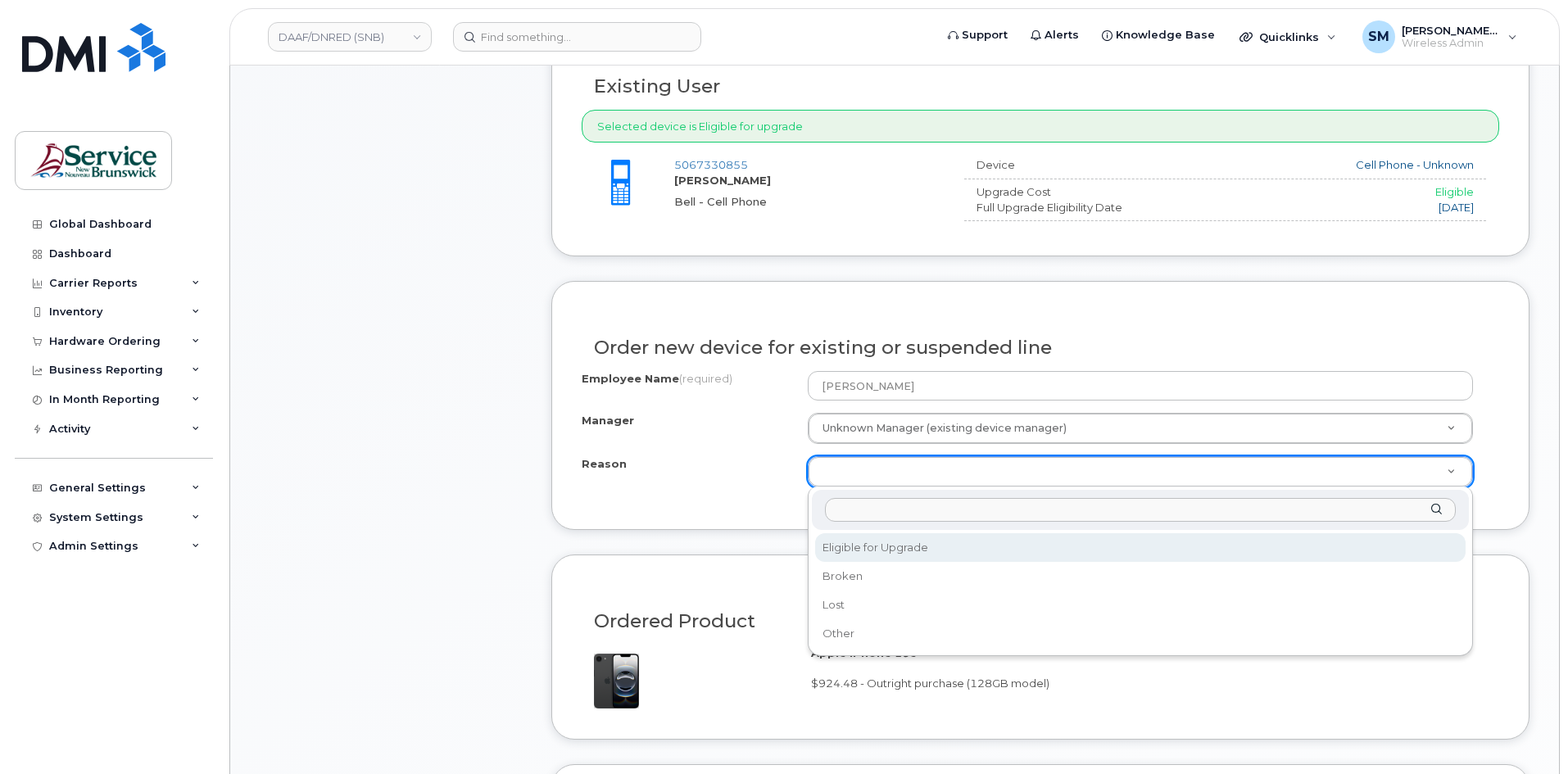
select select "eligible_for_upgrade"
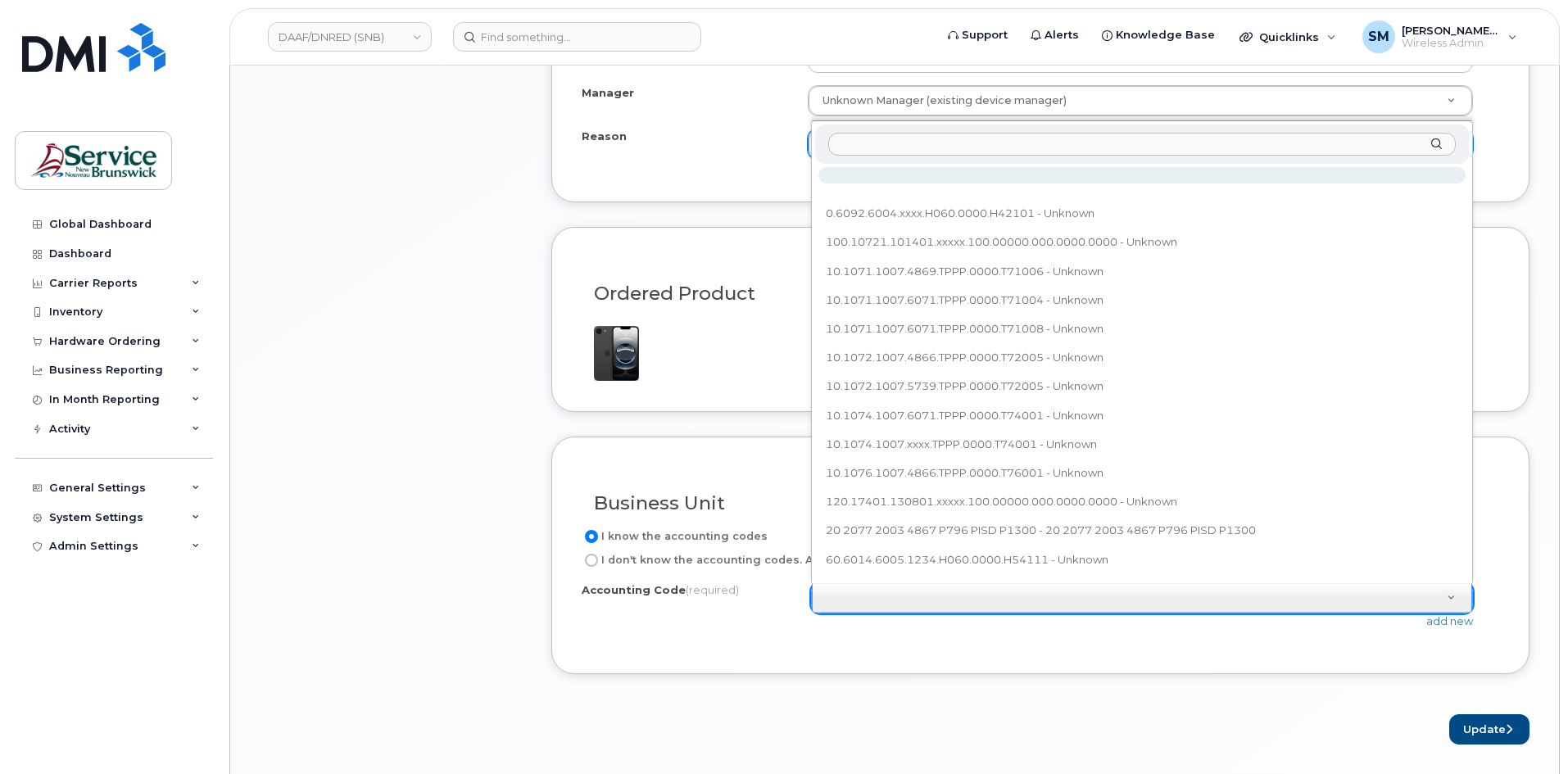
scroll to position [18, 0]
click at [999, 140] on input "text" at bounding box center [1142, 145] width 627 height 24
type input "60.6028.6001.4866.H060.0000.H12531"
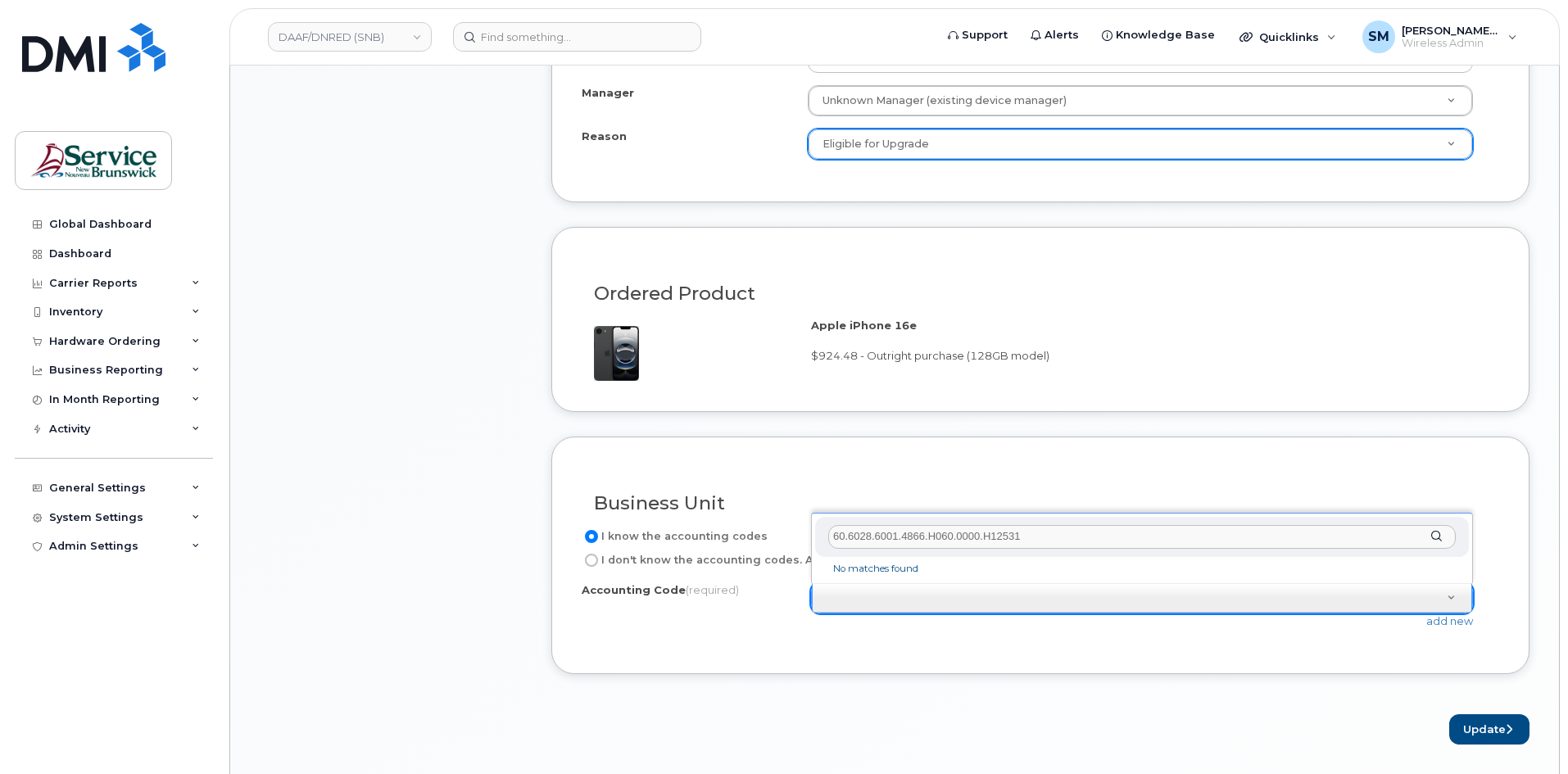
scroll to position [0, 0]
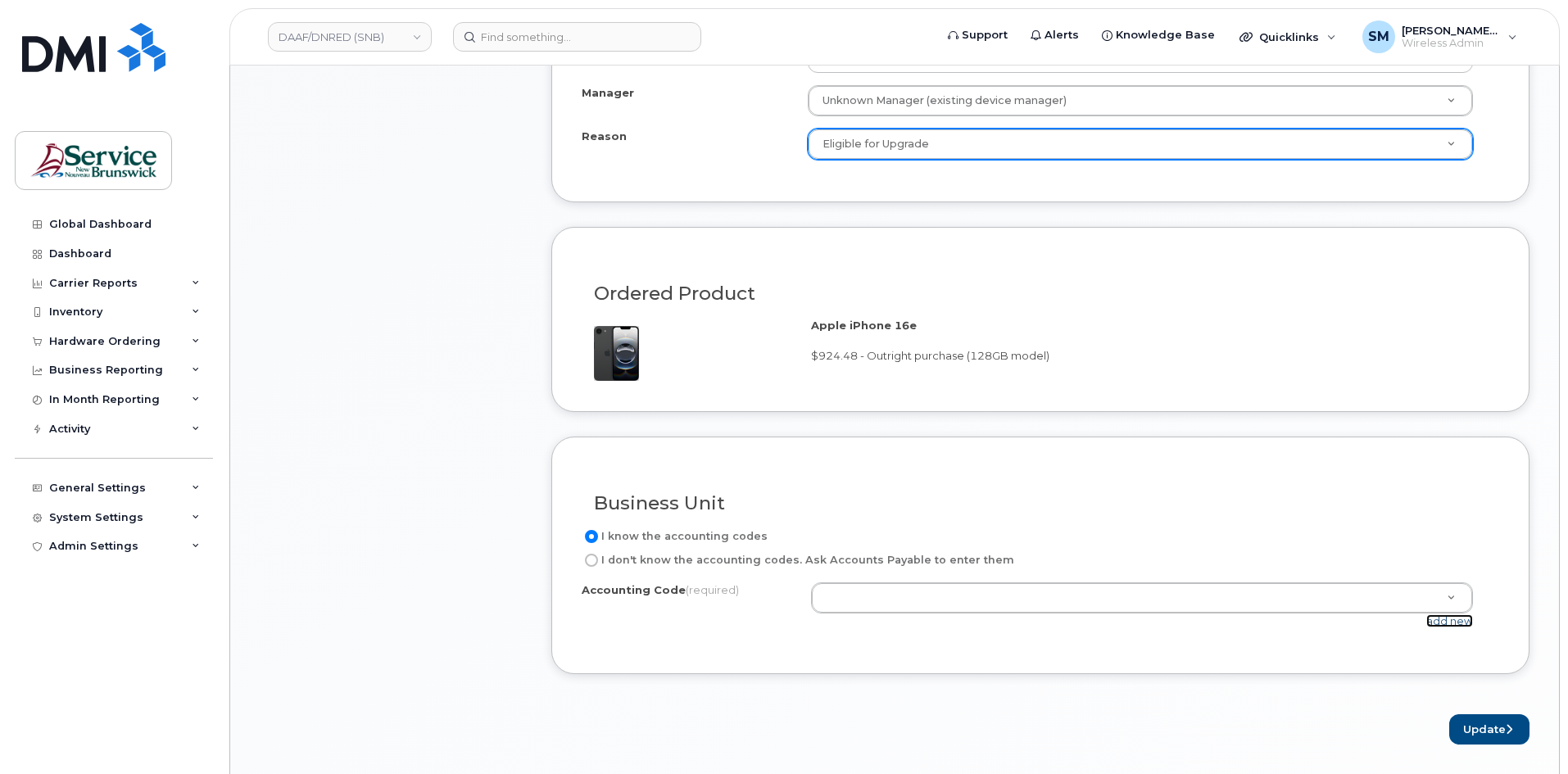
click at [1447, 622] on link "add new" at bounding box center [1450, 621] width 46 height 13
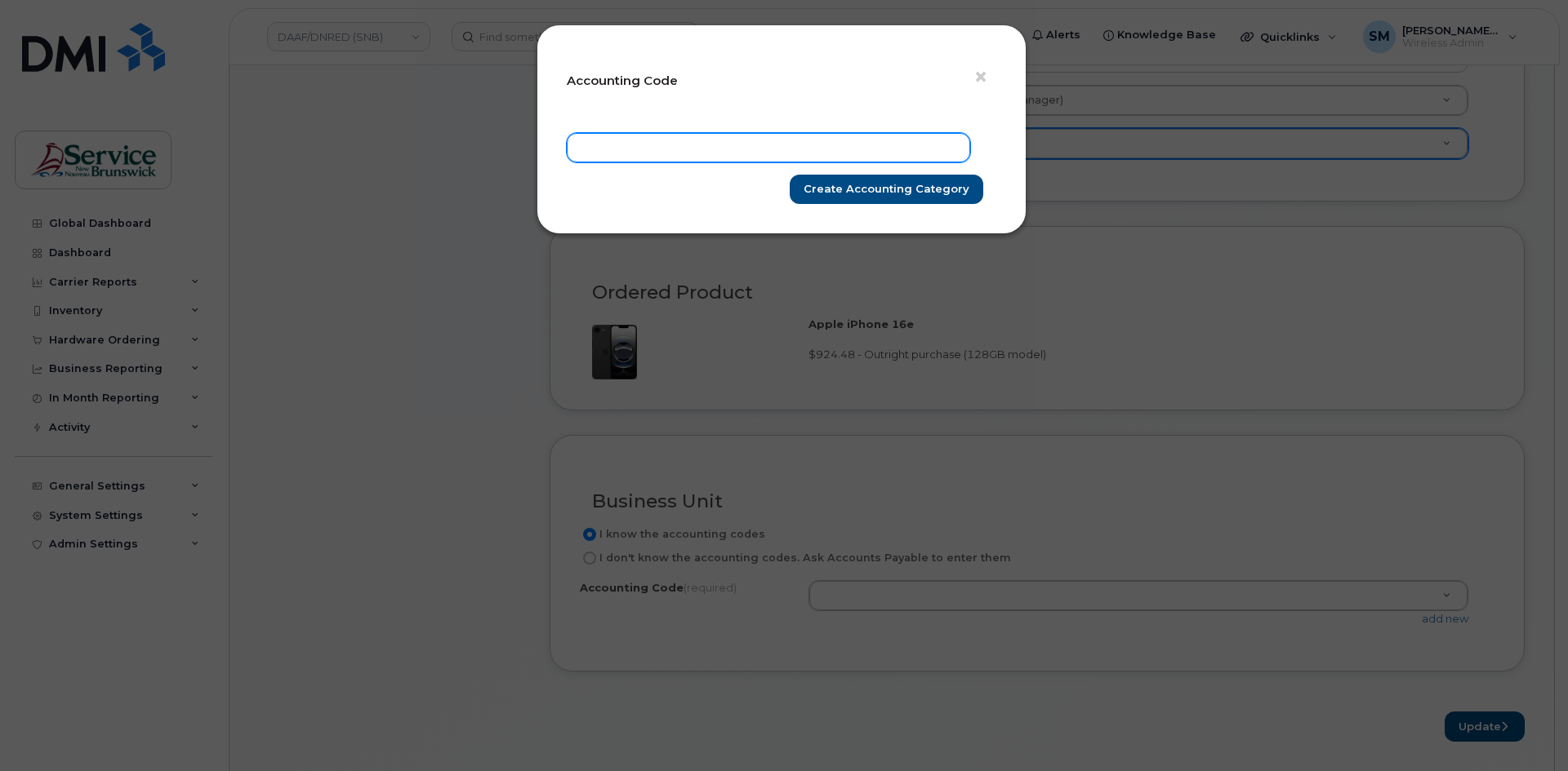
paste input "60.6028.6001.4866.H060.0000.H12531"
type input "60.6028.6001.4866.H060.0000.H12531"
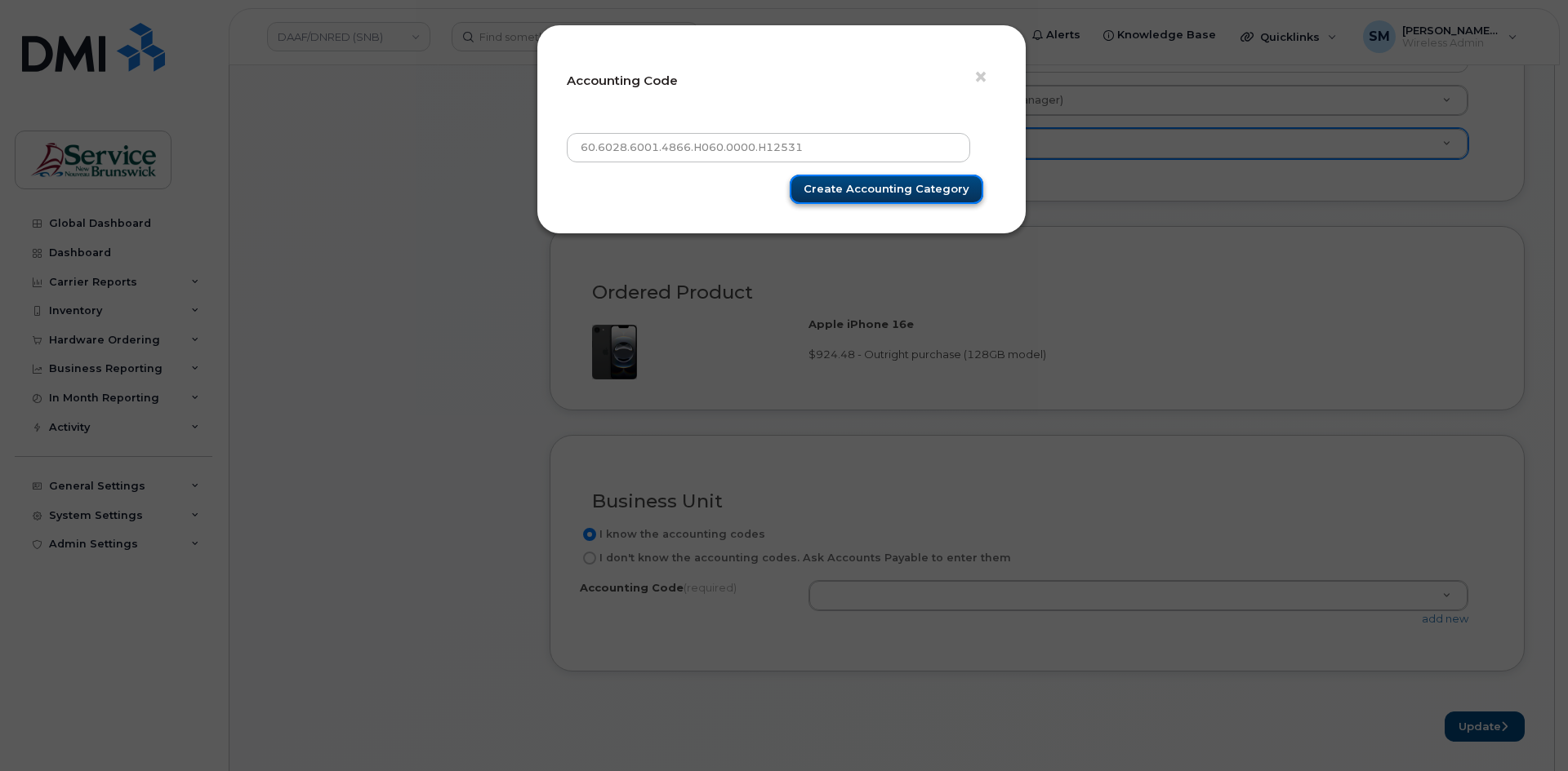
click at [856, 183] on input "Create Accounting category" at bounding box center [886, 190] width 193 height 30
type input "Create Accounting category"
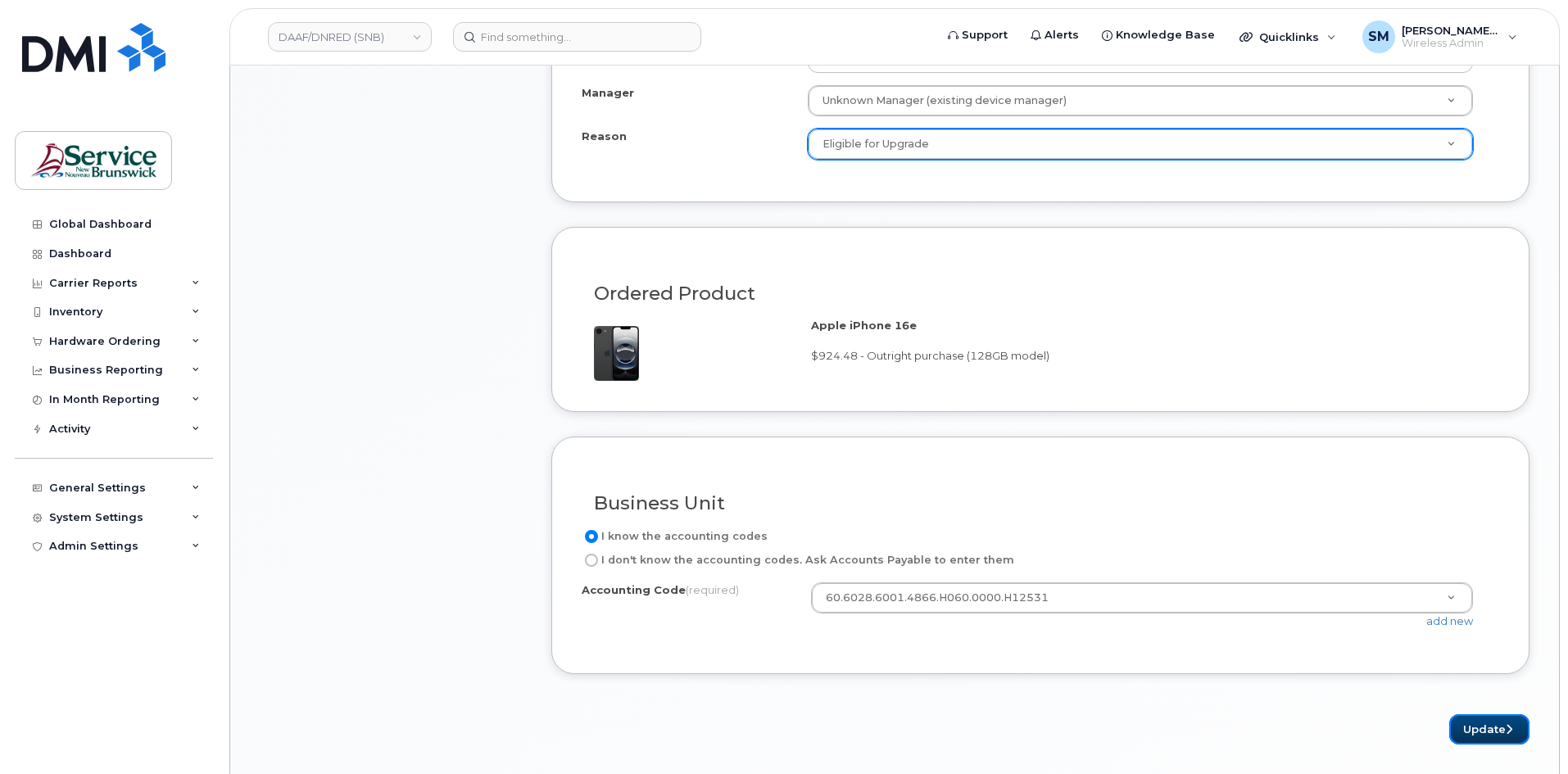
drag, startPoint x: 1466, startPoint y: 728, endPoint x: 1430, endPoint y: 728, distance: 36.0
click at [1467, 728] on button "Update" at bounding box center [1490, 729] width 80 height 30
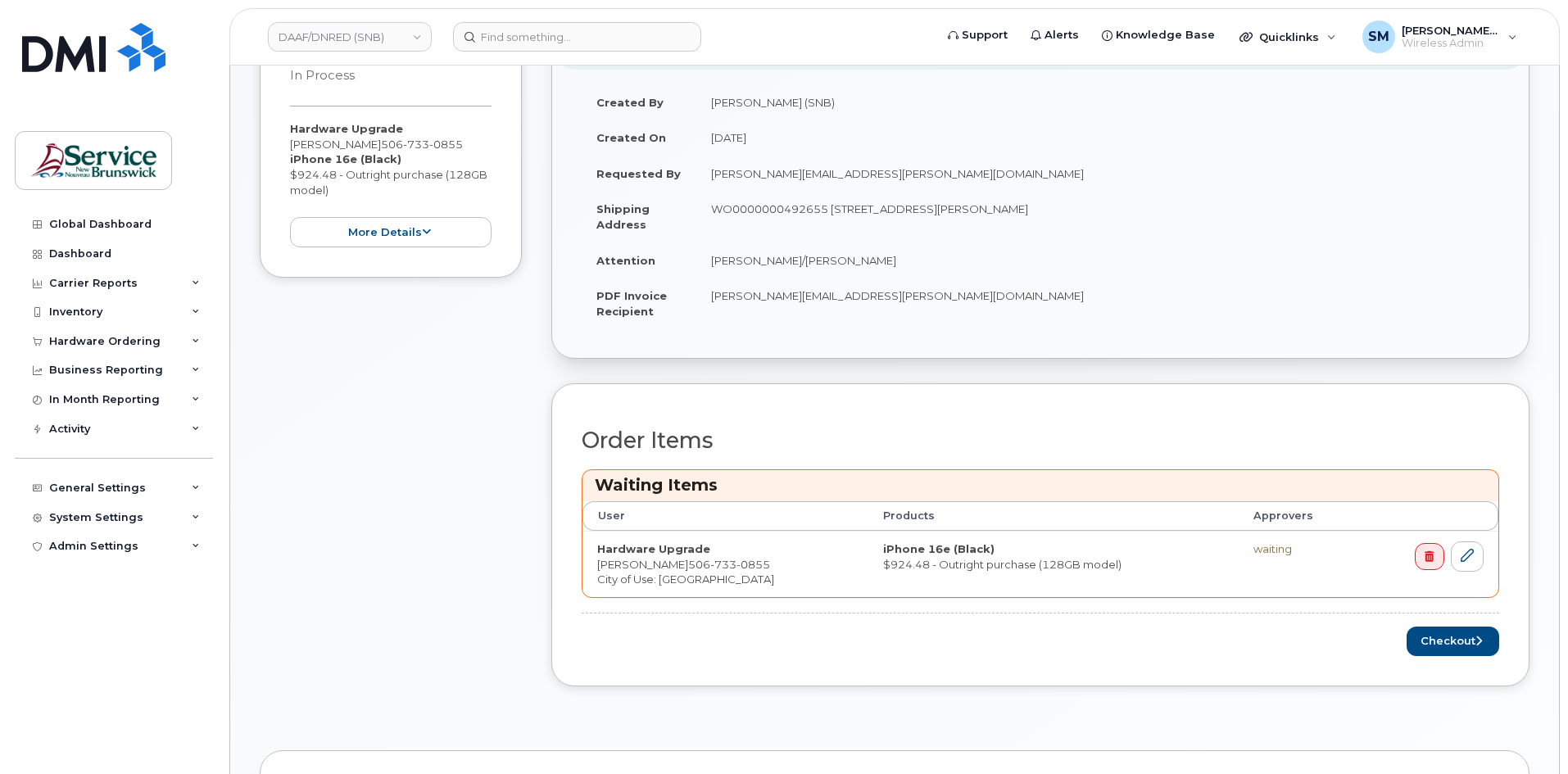
scroll to position [738, 0]
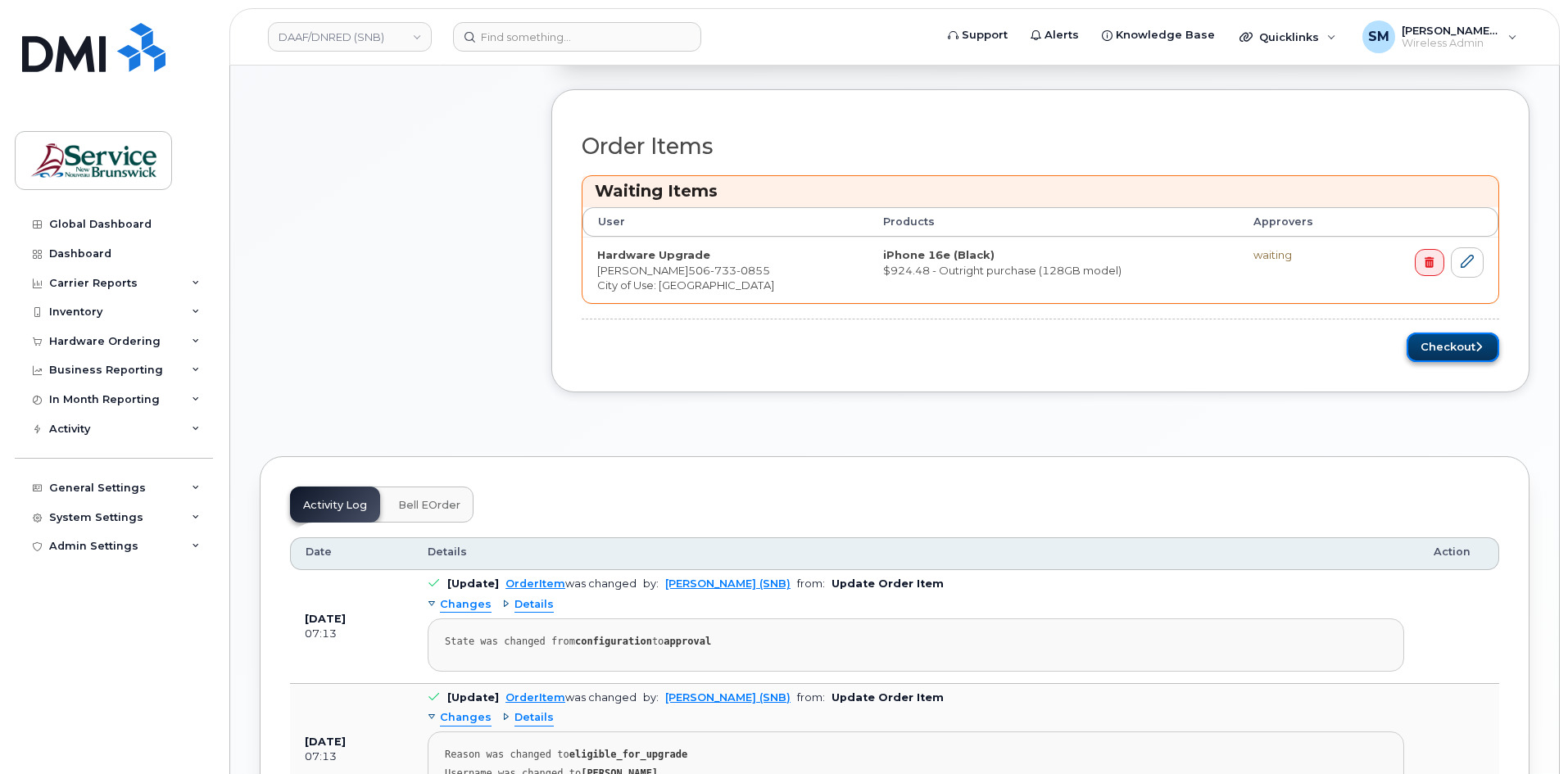
click at [1431, 337] on button "Checkout" at bounding box center [1453, 347] width 93 height 30
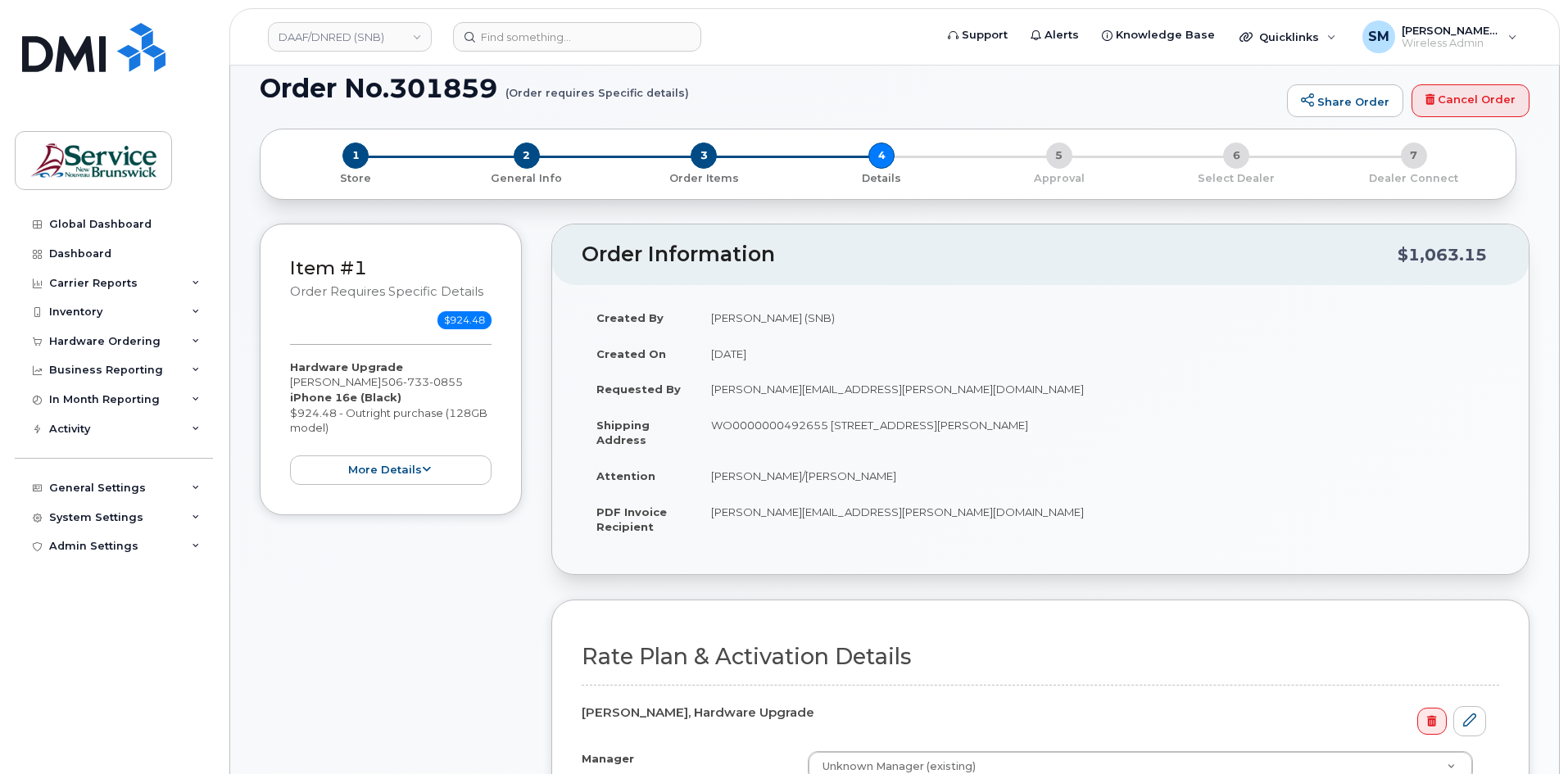
scroll to position [410, 0]
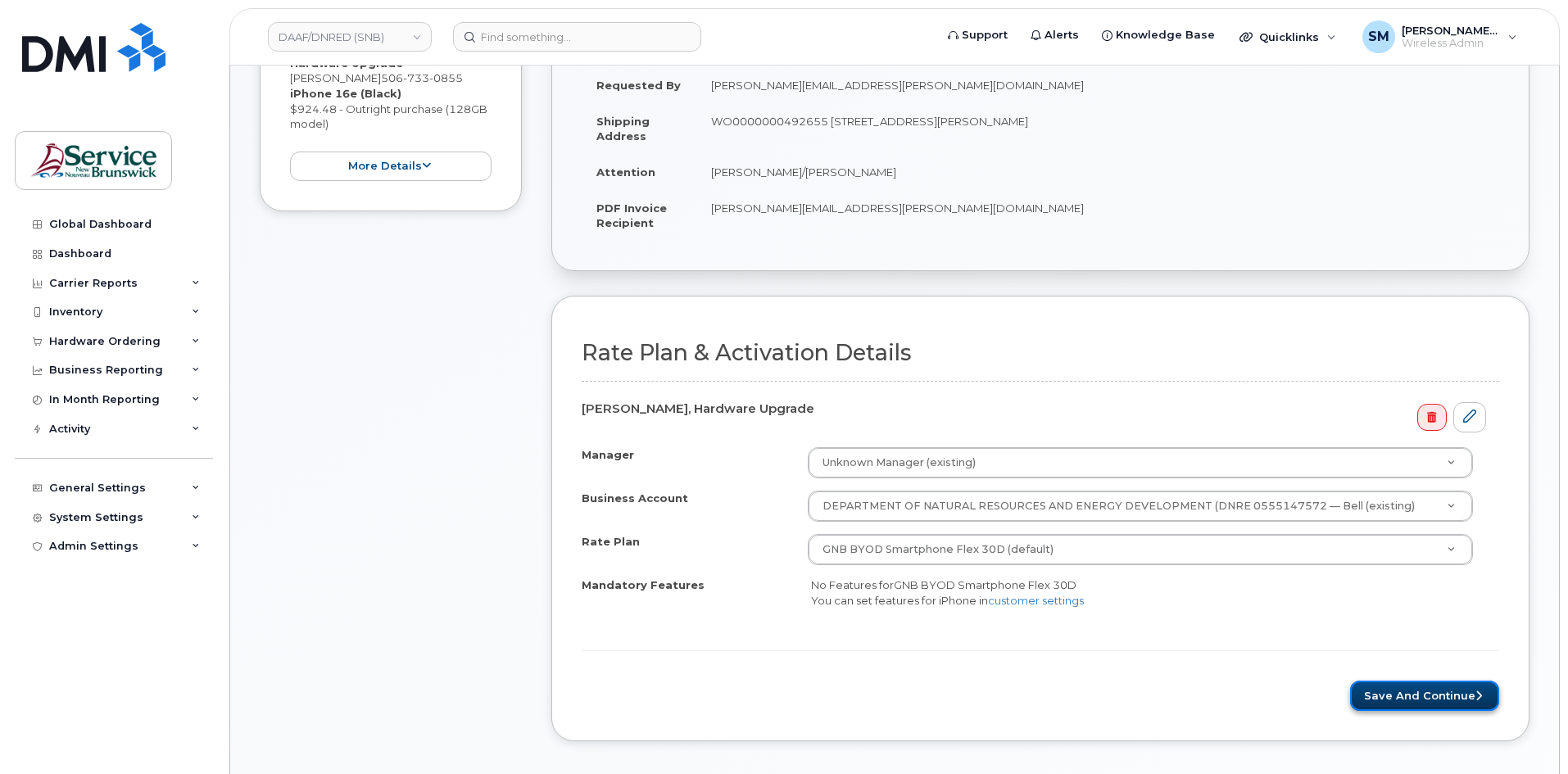
click at [1391, 696] on button "Save and Continue" at bounding box center [1425, 696] width 149 height 30
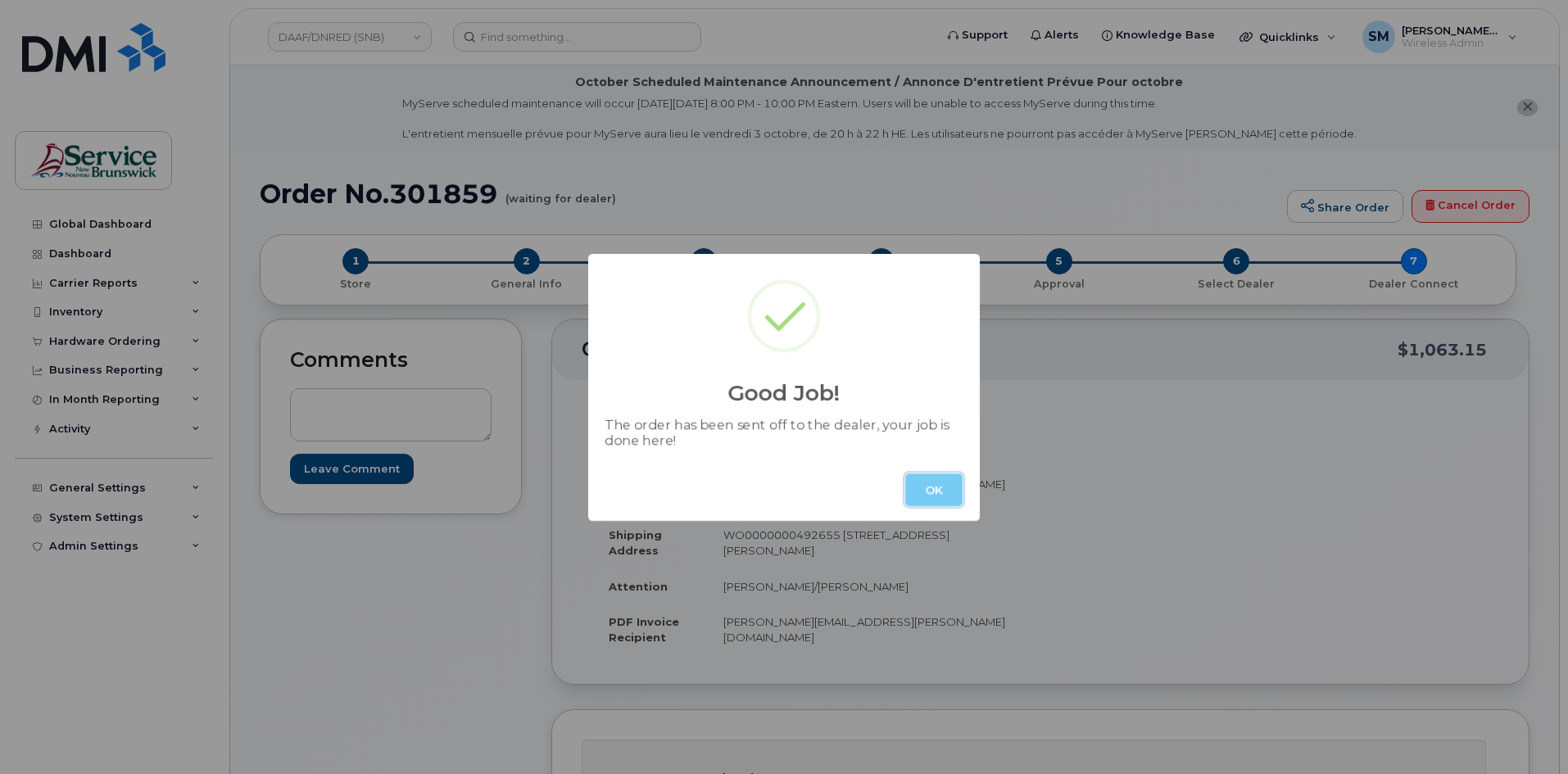
click at [951, 484] on button "OK" at bounding box center [933, 490] width 57 height 33
